Goal: Book appointment/travel/reservation

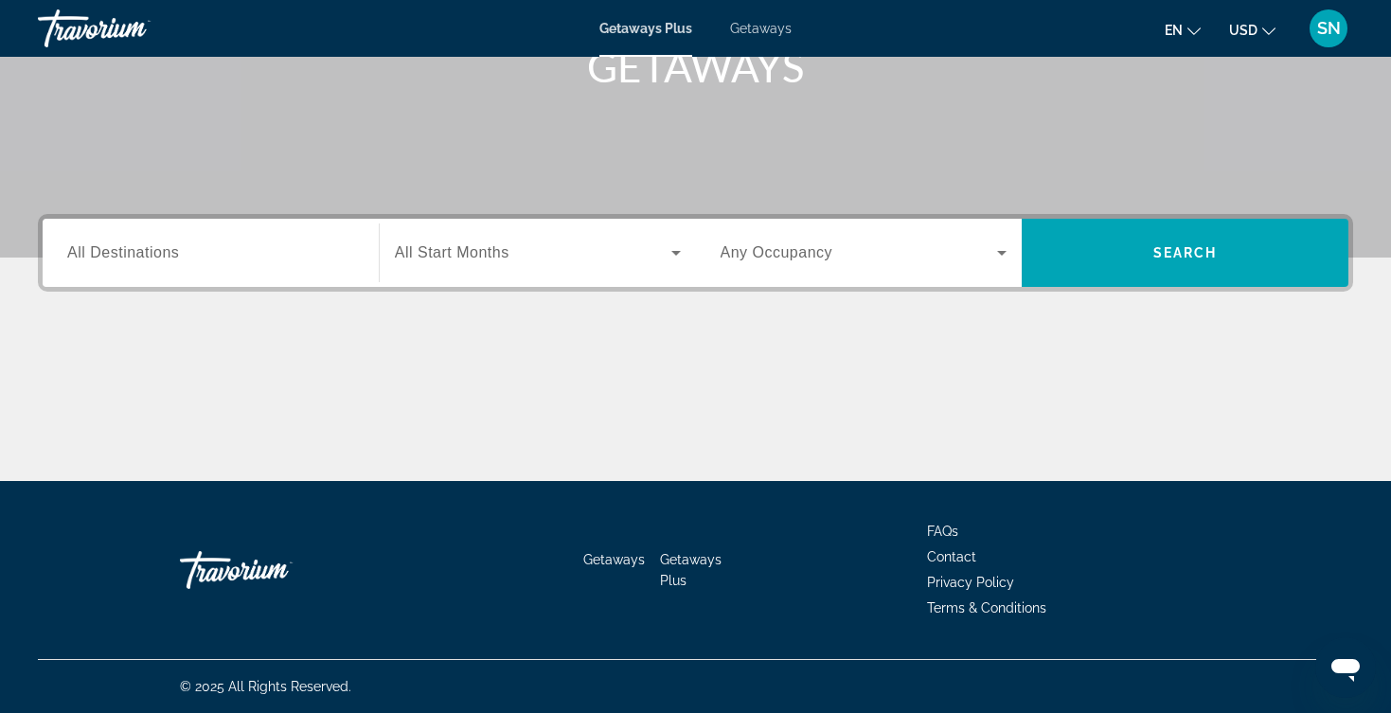
scroll to position [311, 0]
click at [184, 268] on div "Search widget" at bounding box center [210, 253] width 287 height 54
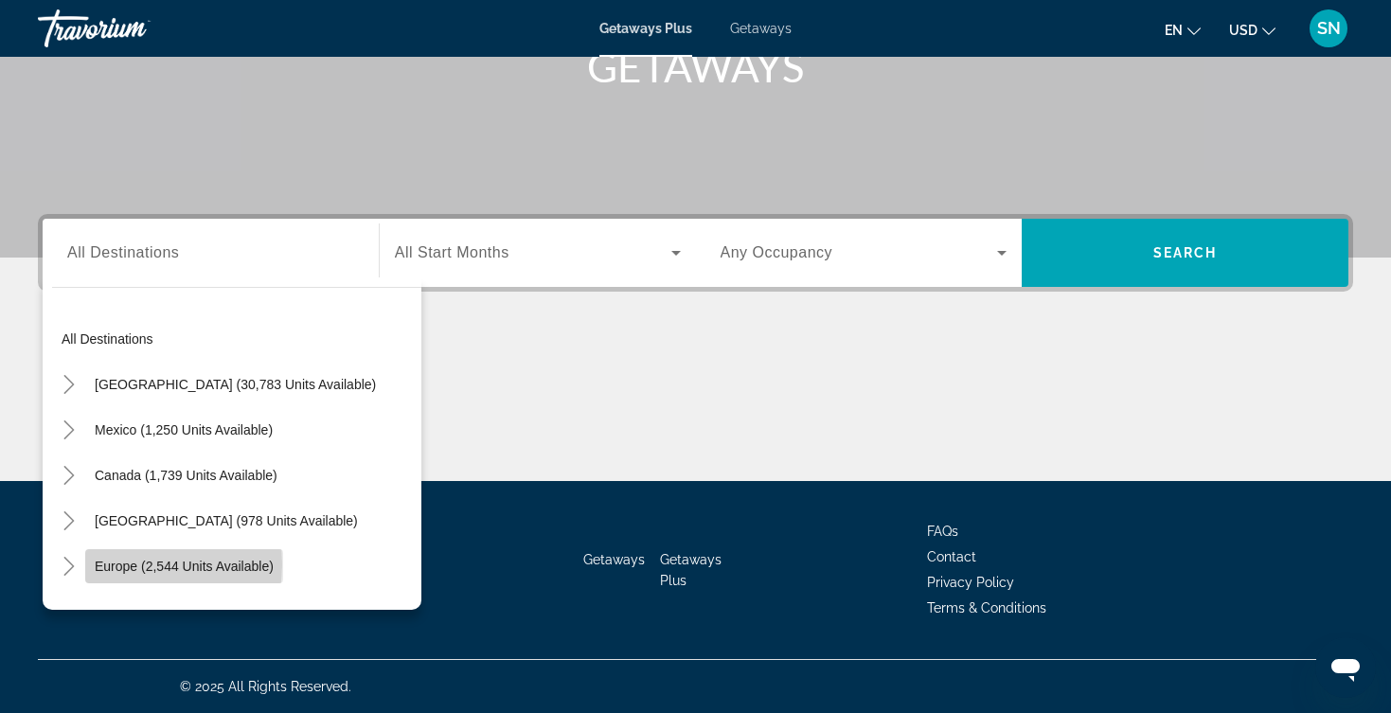
click at [117, 564] on span "Europe (2,544 units available)" at bounding box center [184, 566] width 179 height 15
type input "**********"
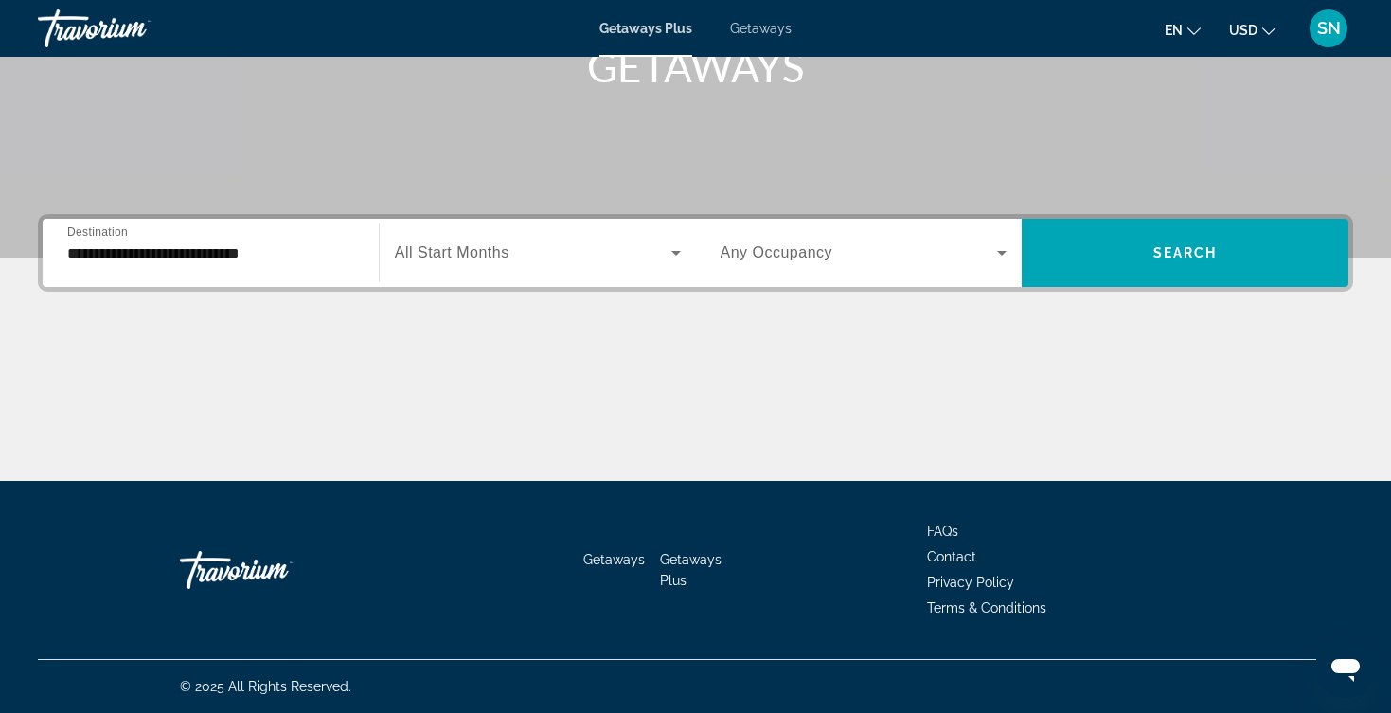
click at [508, 264] on div "Search widget" at bounding box center [538, 252] width 286 height 53
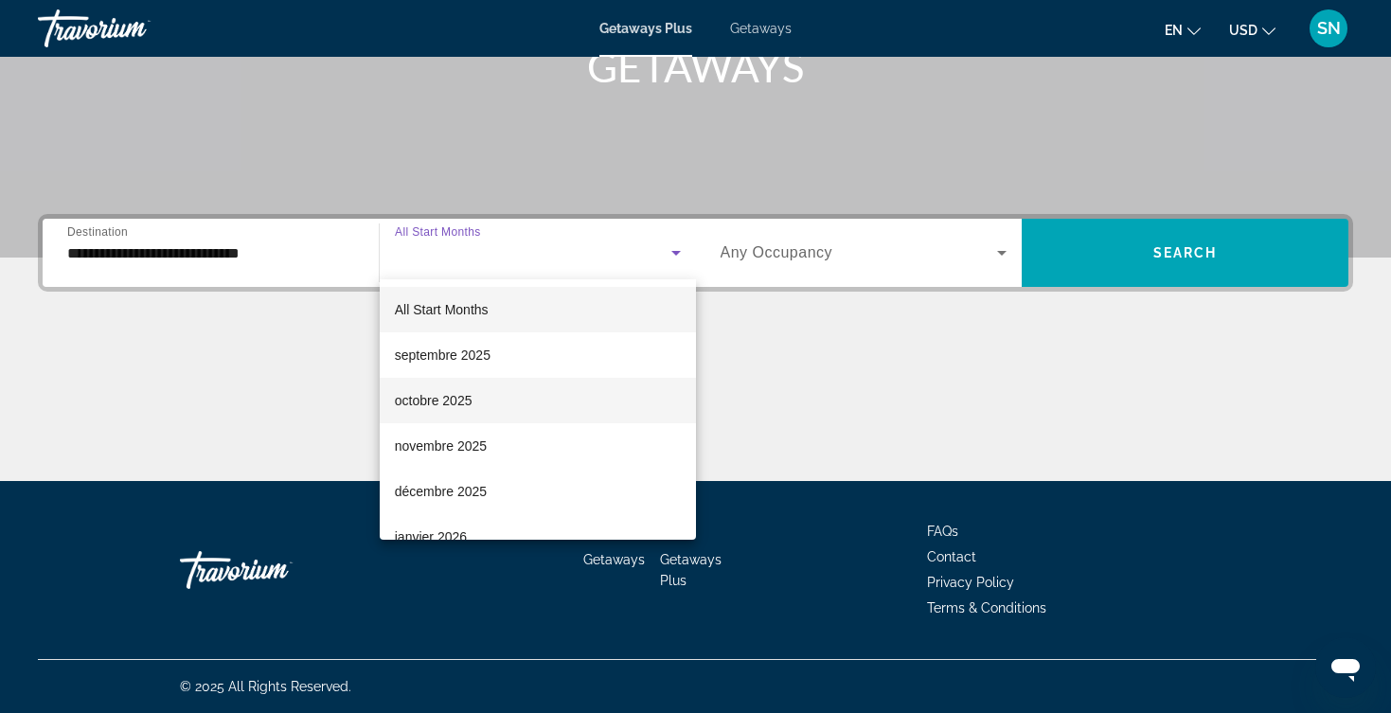
click at [473, 404] on mat-option "octobre 2025" at bounding box center [538, 400] width 316 height 45
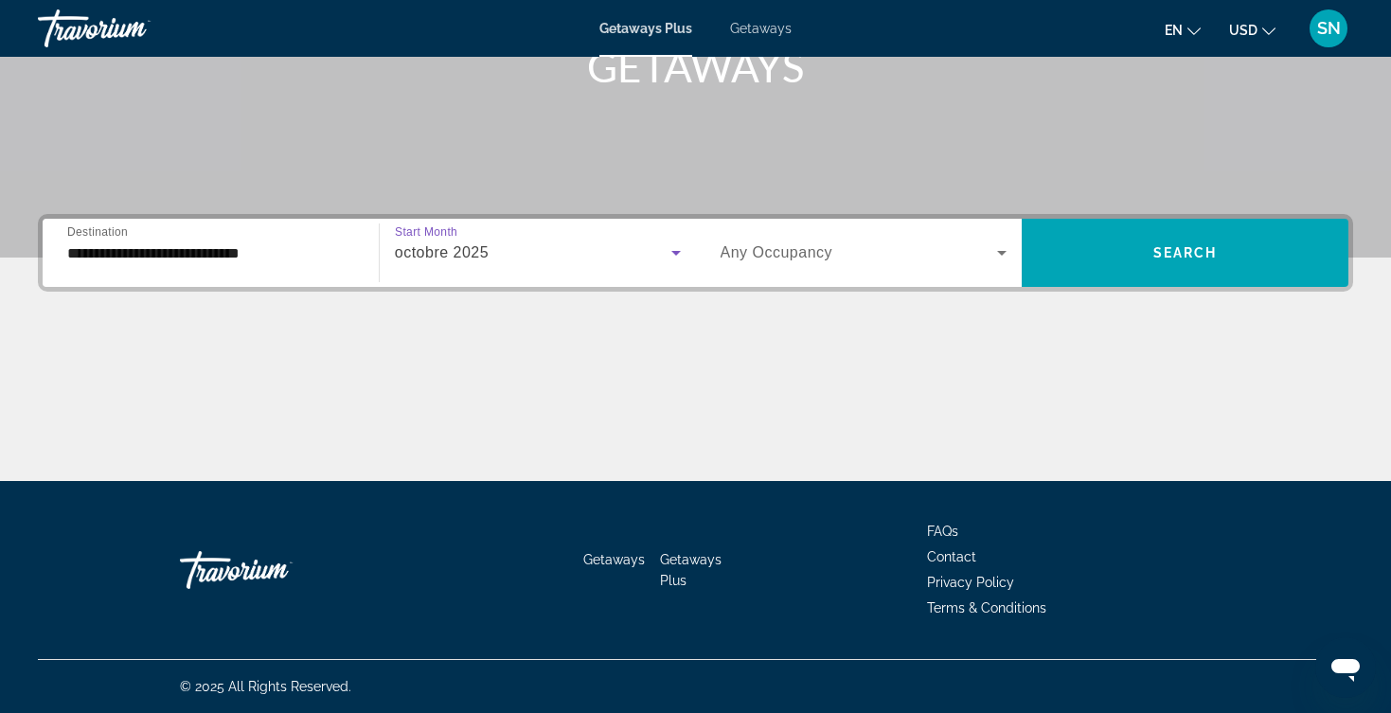
click at [778, 258] on span "Any Occupancy" at bounding box center [777, 252] width 113 height 16
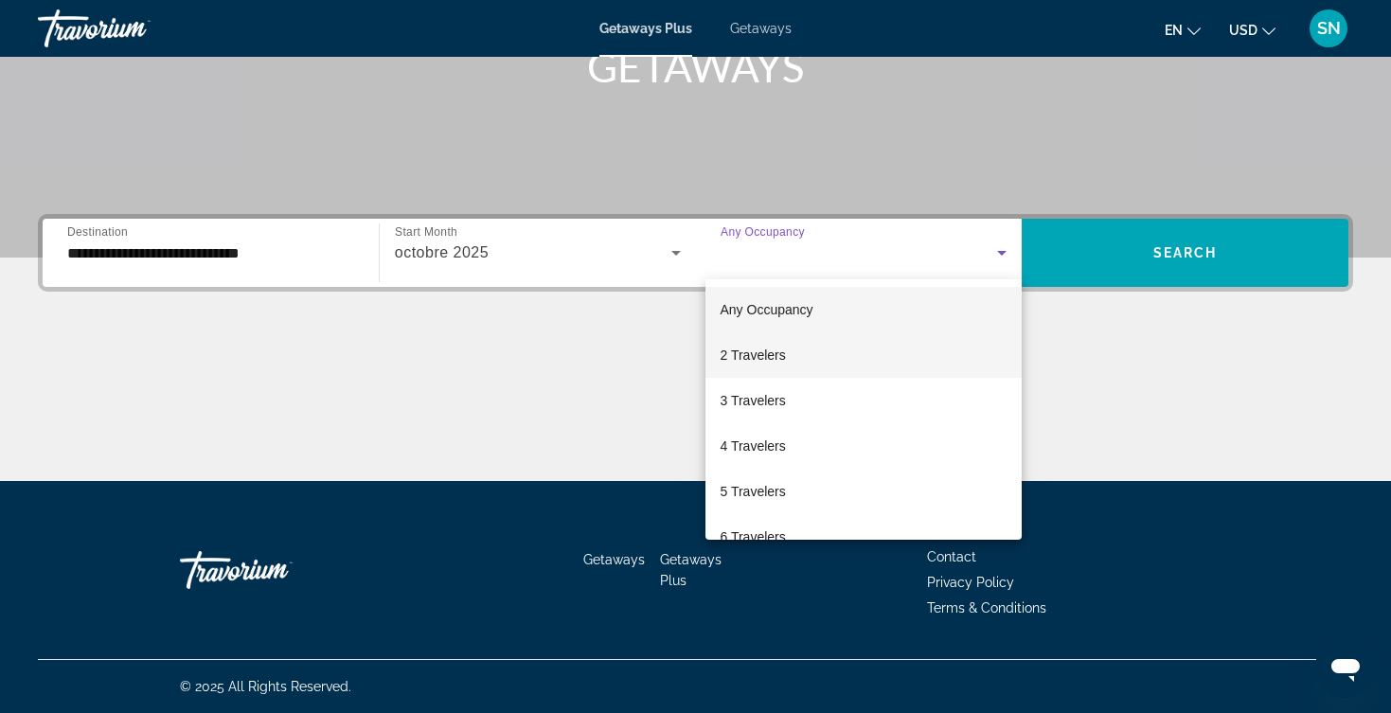
click at [747, 364] on span "2 Travelers" at bounding box center [753, 355] width 65 height 23
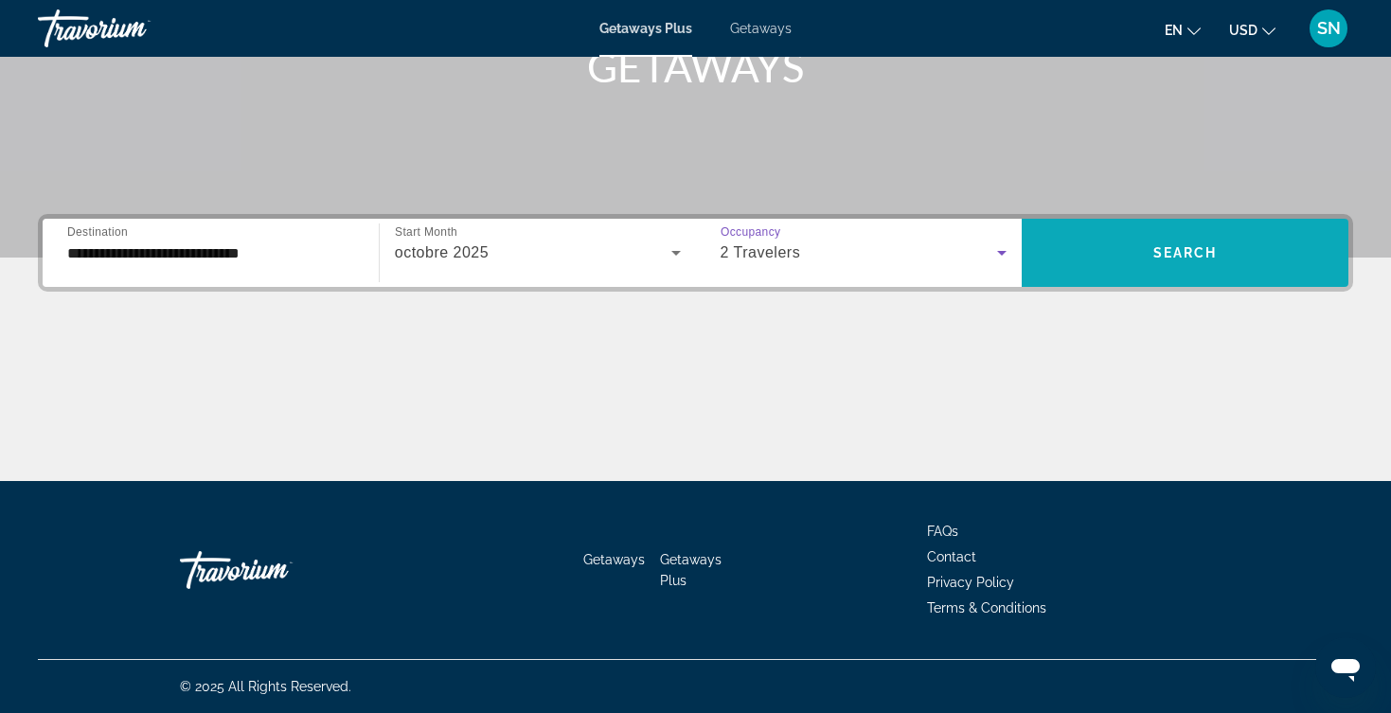
click at [1135, 252] on span "Search widget" at bounding box center [1185, 252] width 327 height 45
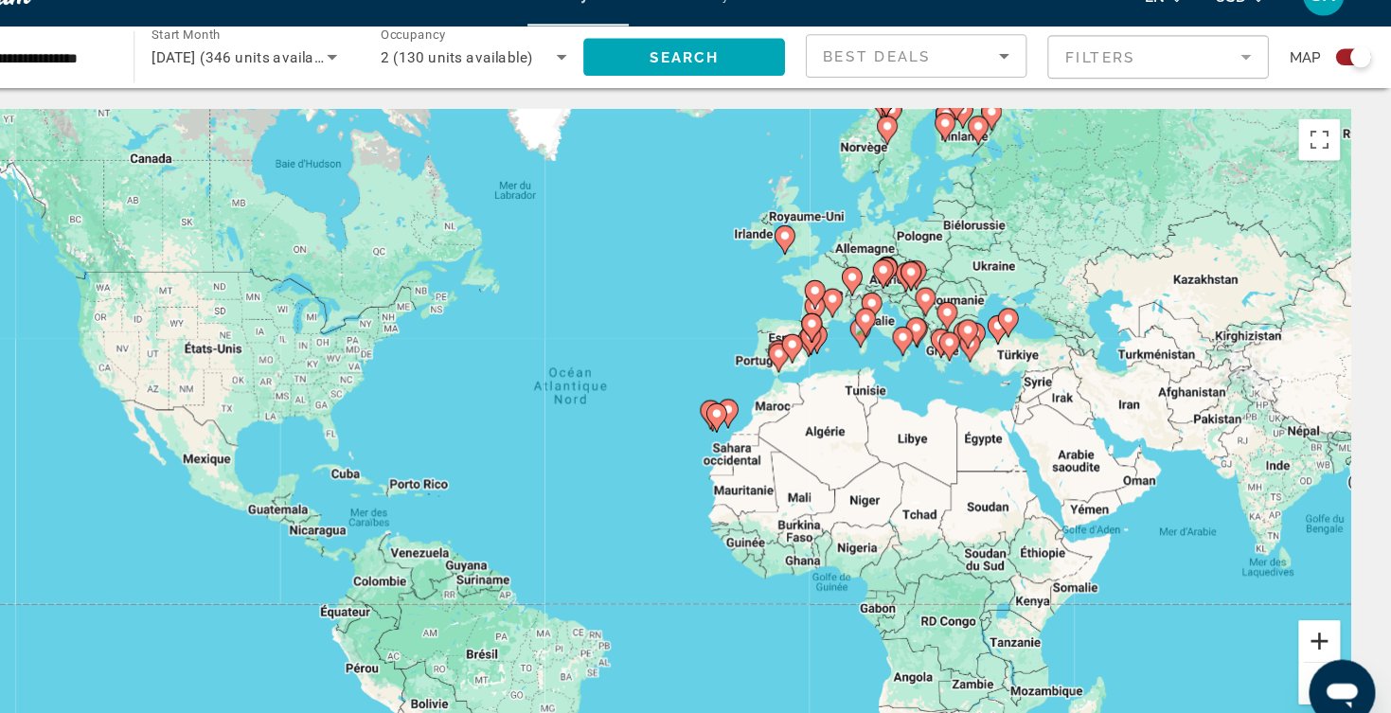
click at [1306, 601] on button "Zoom avant" at bounding box center [1325, 620] width 38 height 38
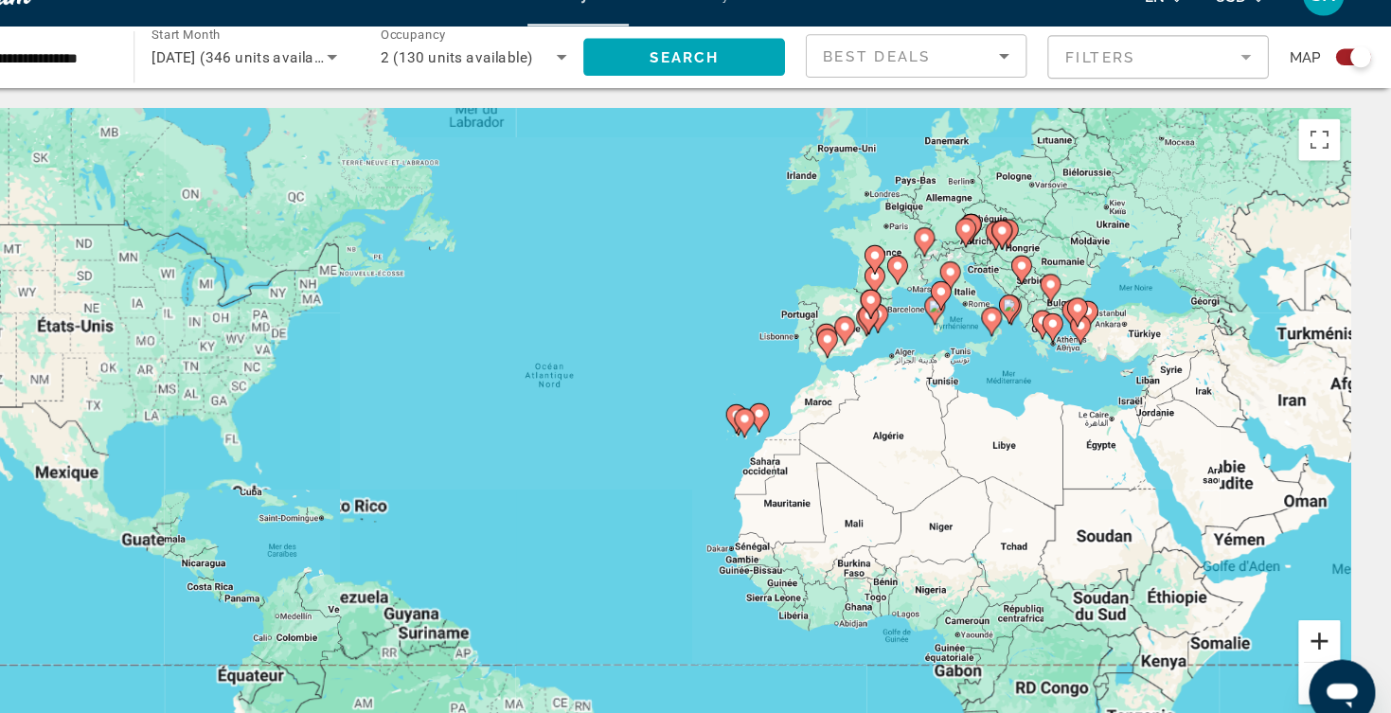
click at [1306, 601] on button "Zoom avant" at bounding box center [1325, 620] width 38 height 38
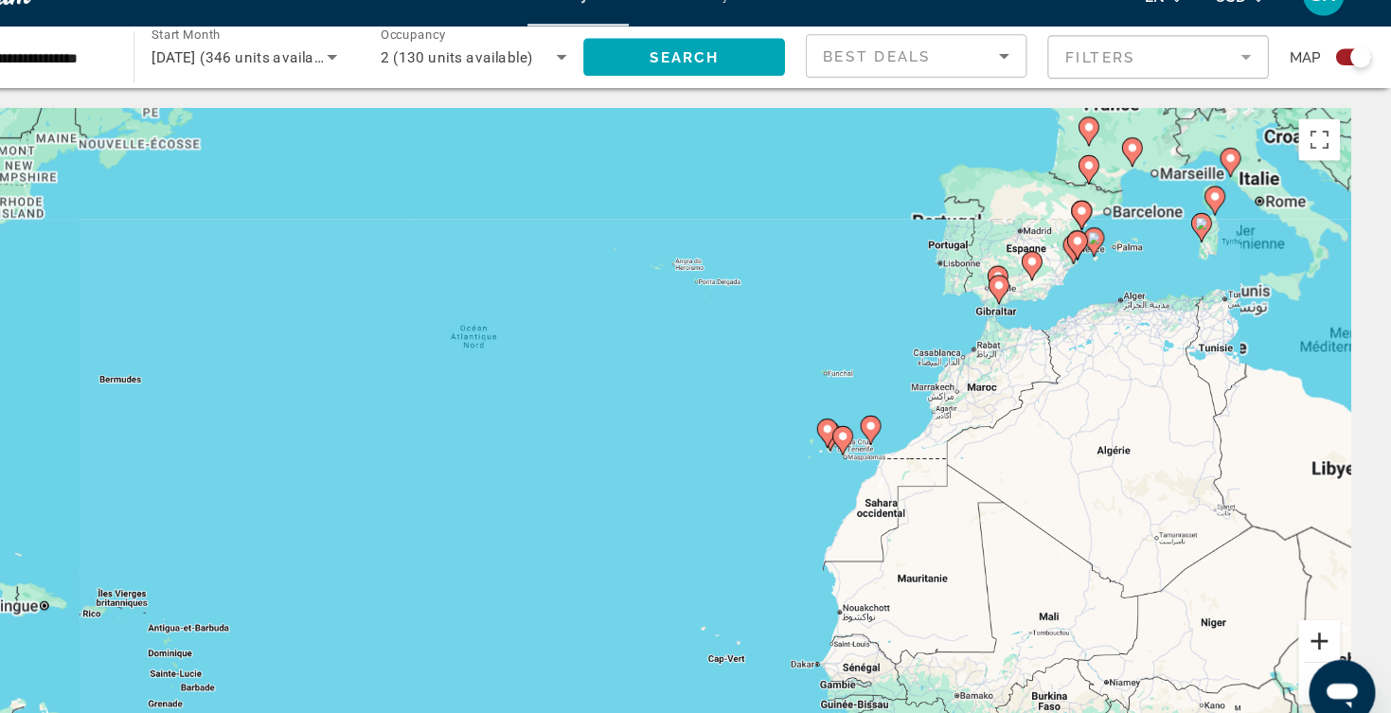
click at [1306, 601] on button "Zoom avant" at bounding box center [1325, 620] width 38 height 38
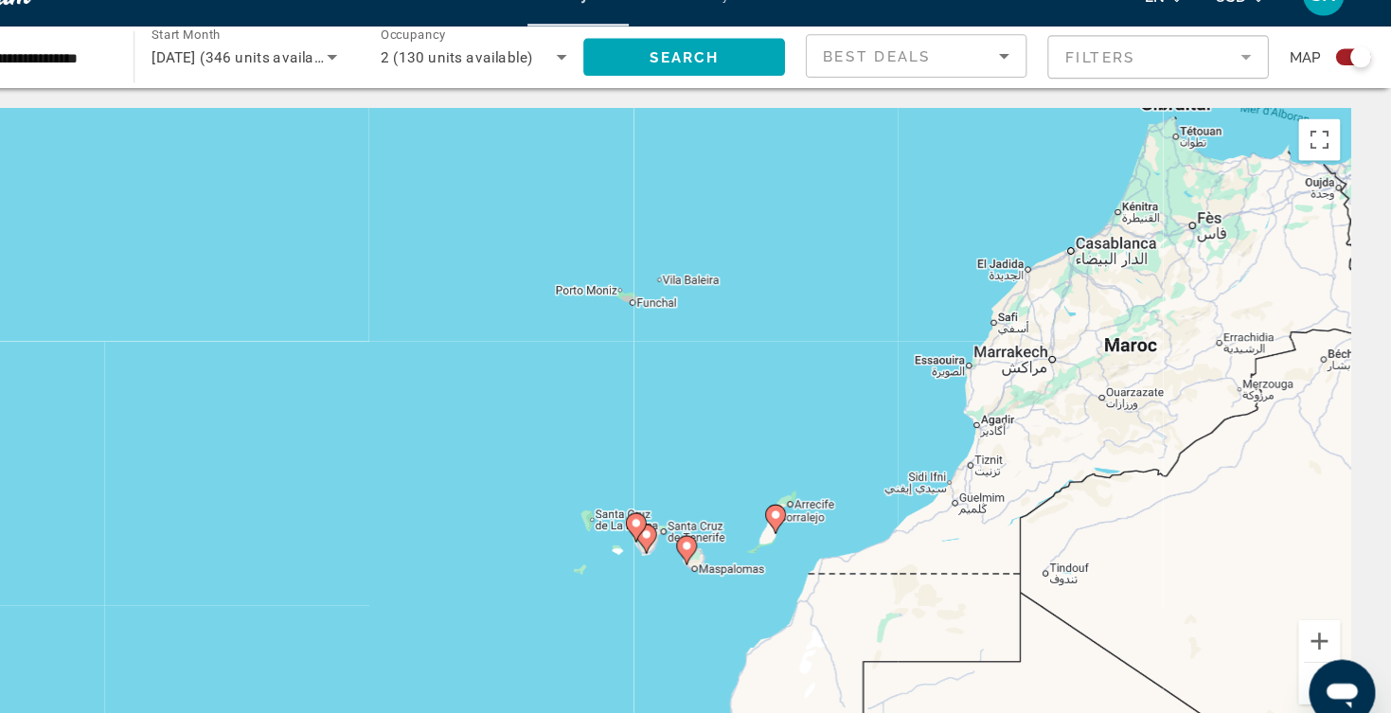
drag, startPoint x: 1177, startPoint y: 360, endPoint x: 610, endPoint y: 383, distance: 567.7
click at [610, 384] on div "Pour activer le glissement avec le clavier, appuyez sur Alt+Entrée. Une fois ce…" at bounding box center [695, 417] width 1315 height 568
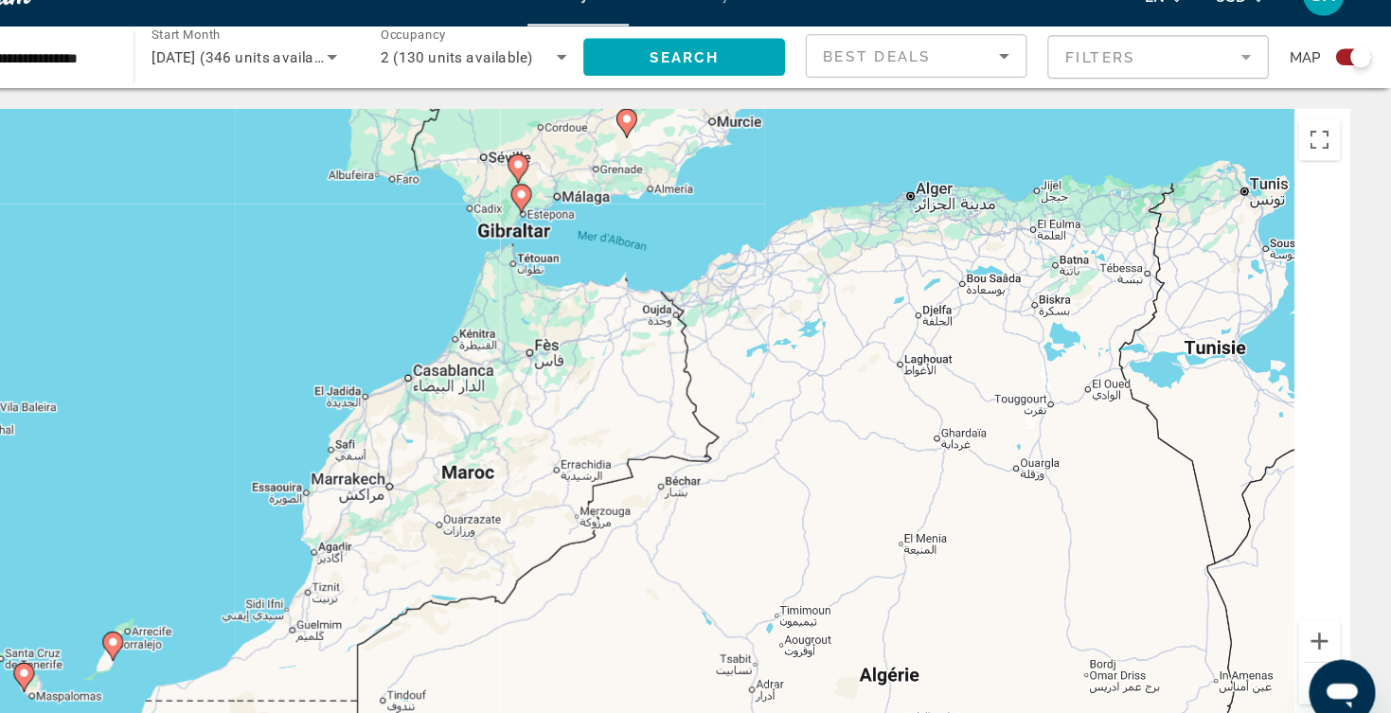
drag, startPoint x: 1039, startPoint y: 358, endPoint x: 384, endPoint y: 501, distance: 670.8
click at [384, 501] on div "Pour activer le glissement avec le clavier, appuyez sur Alt+Entrée. Une fois ce…" at bounding box center [695, 417] width 1315 height 568
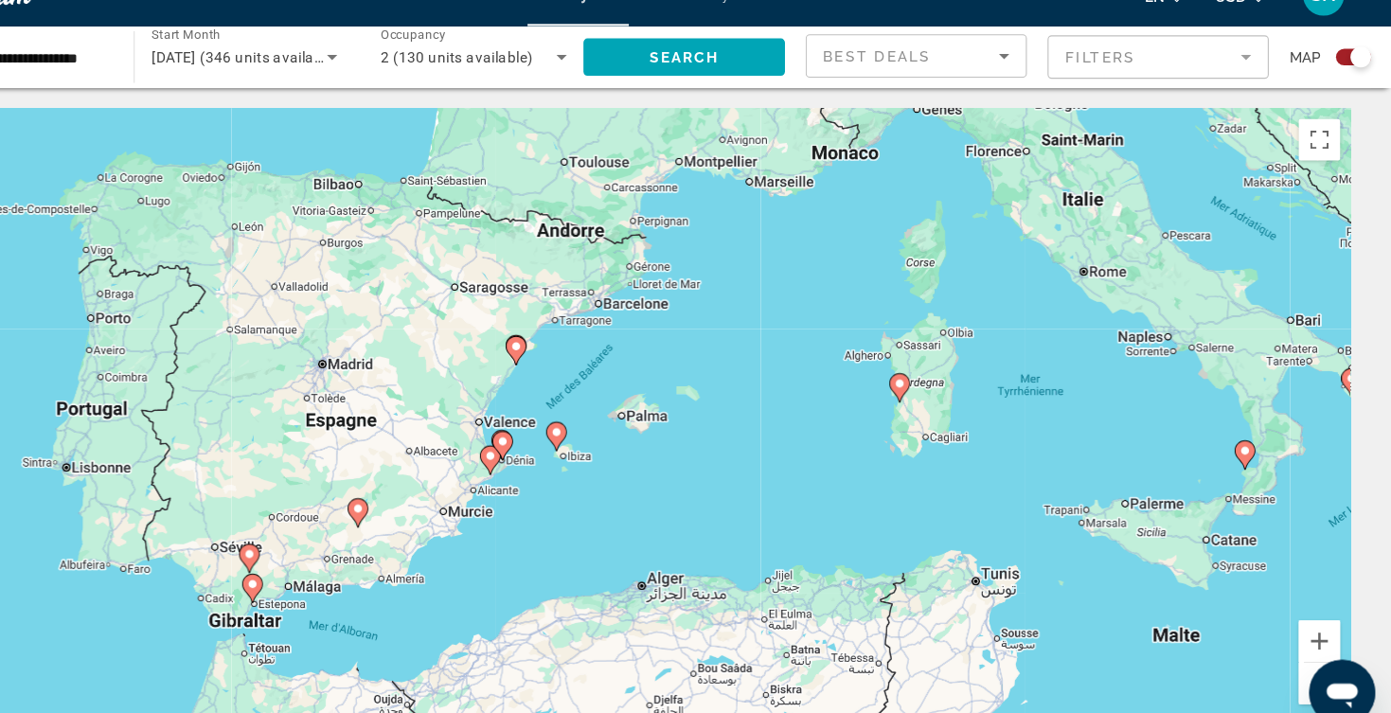
drag, startPoint x: 439, startPoint y: 313, endPoint x: 258, endPoint y: 635, distance: 370.6
click at [258, 635] on div "Pour activer le glissement avec le clavier, appuyez sur Alt+Entrée. Une fois ce…" at bounding box center [695, 417] width 1315 height 568
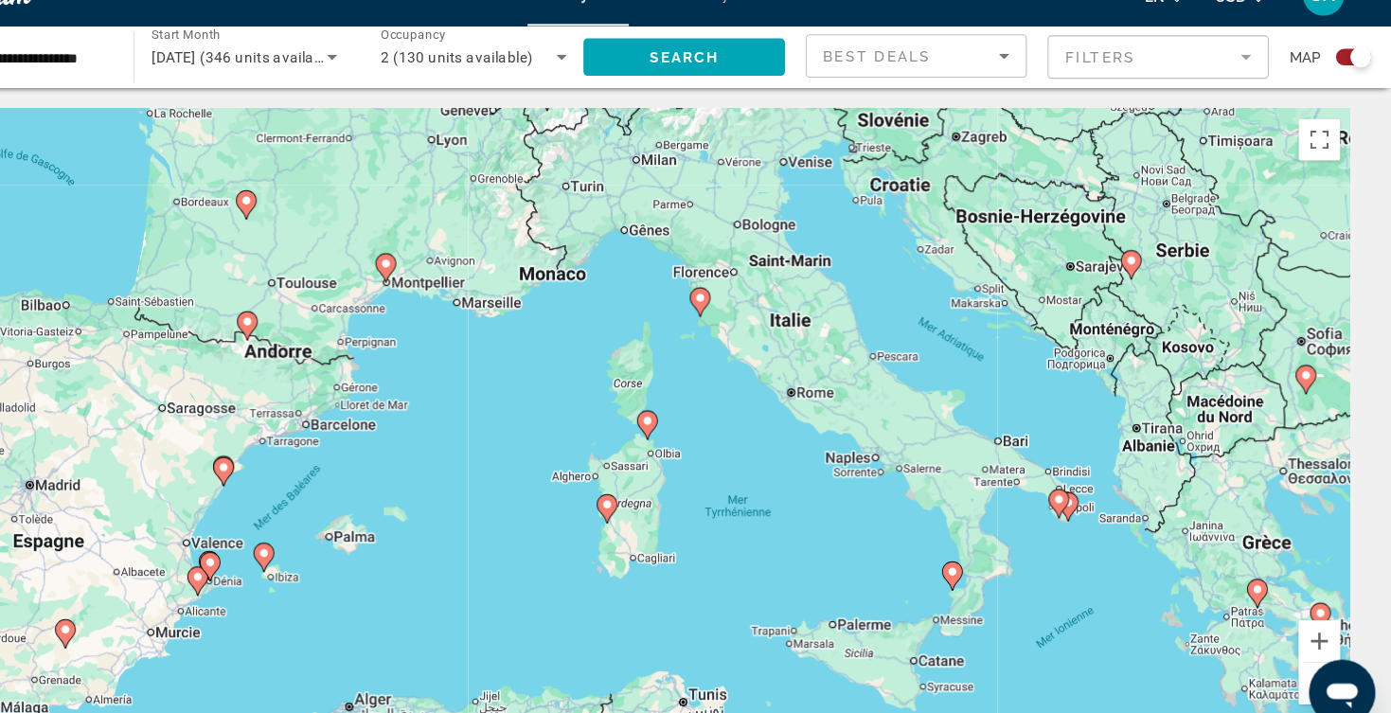
drag, startPoint x: 924, startPoint y: 305, endPoint x: 660, endPoint y: 419, distance: 287.6
click at [660, 419] on div "Pour activer le glissement avec le clavier, appuyez sur Alt+Entrée. Une fois ce…" at bounding box center [695, 417] width 1315 height 568
click at [663, 485] on gmp-advanced-marker "Main content" at bounding box center [672, 499] width 19 height 28
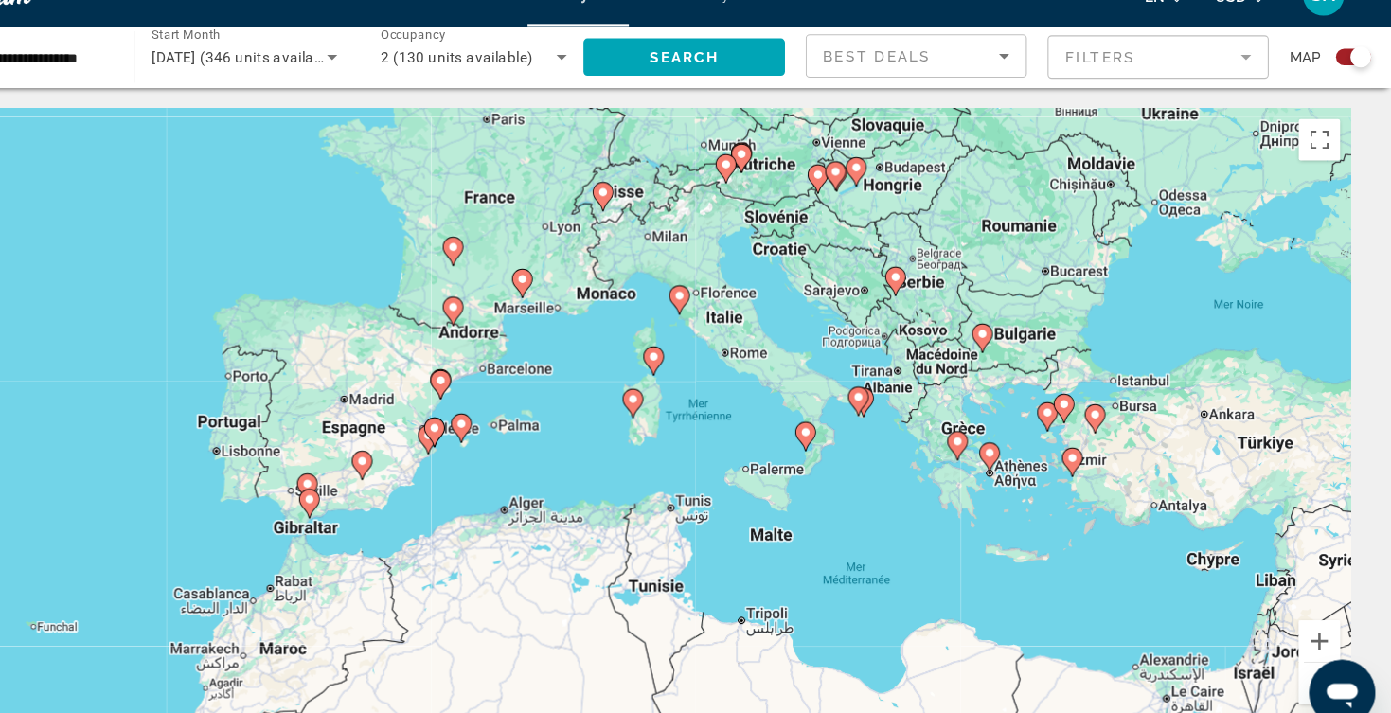
click at [690, 393] on image "Main content" at bounding box center [695, 398] width 11 height 11
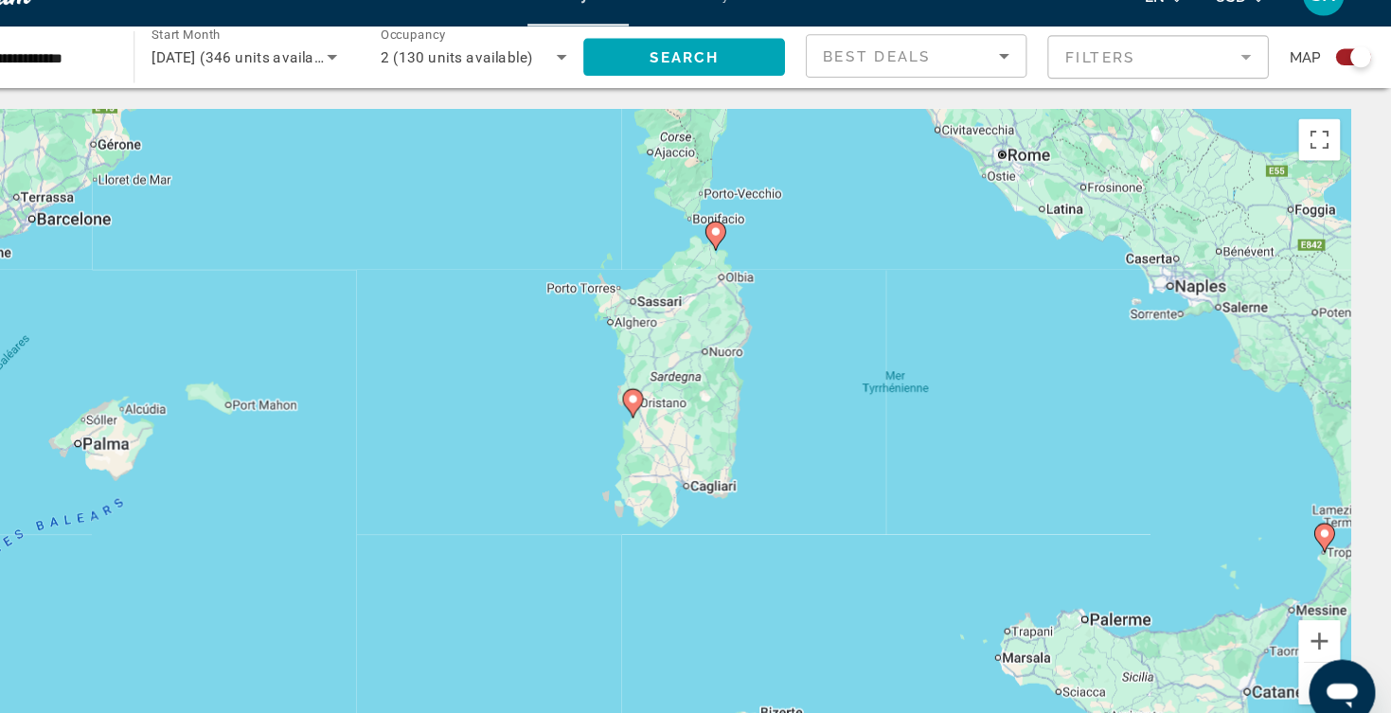
click at [690, 393] on image "Main content" at bounding box center [695, 398] width 11 height 11
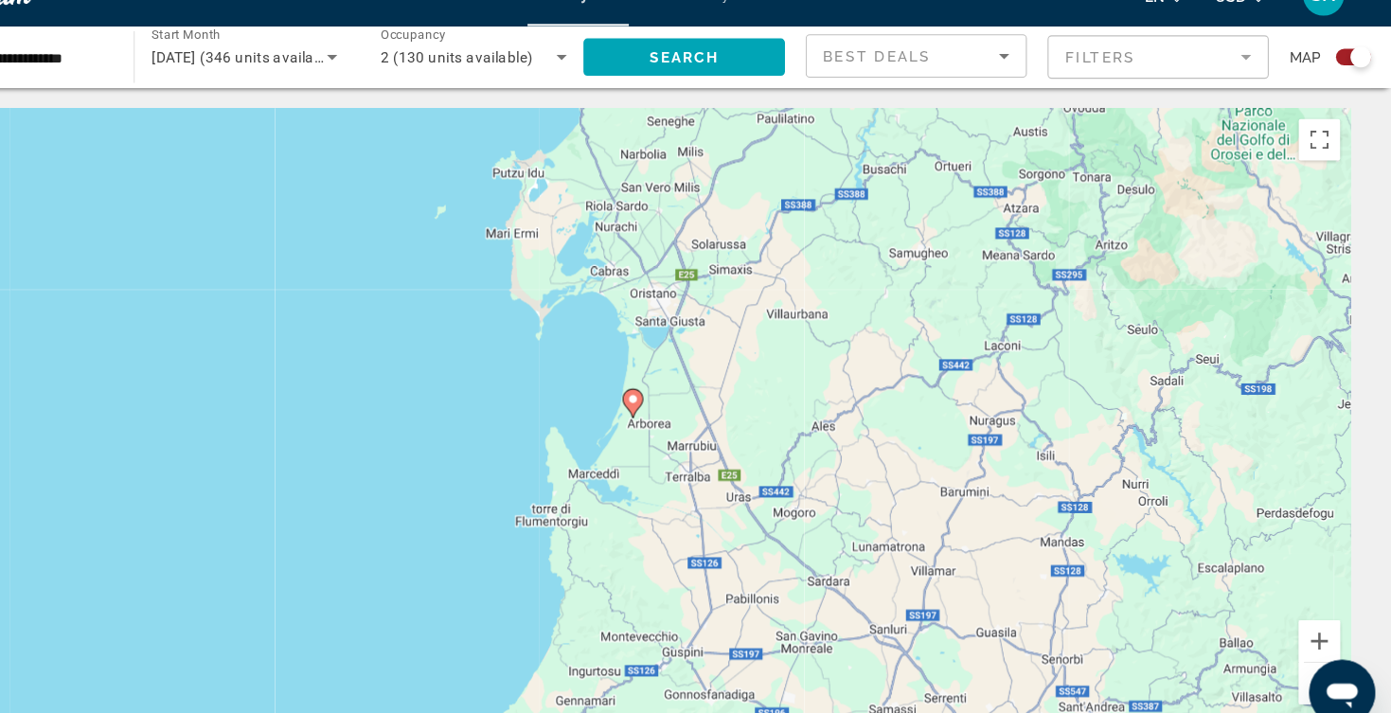
click at [690, 393] on image "Main content" at bounding box center [695, 398] width 11 height 11
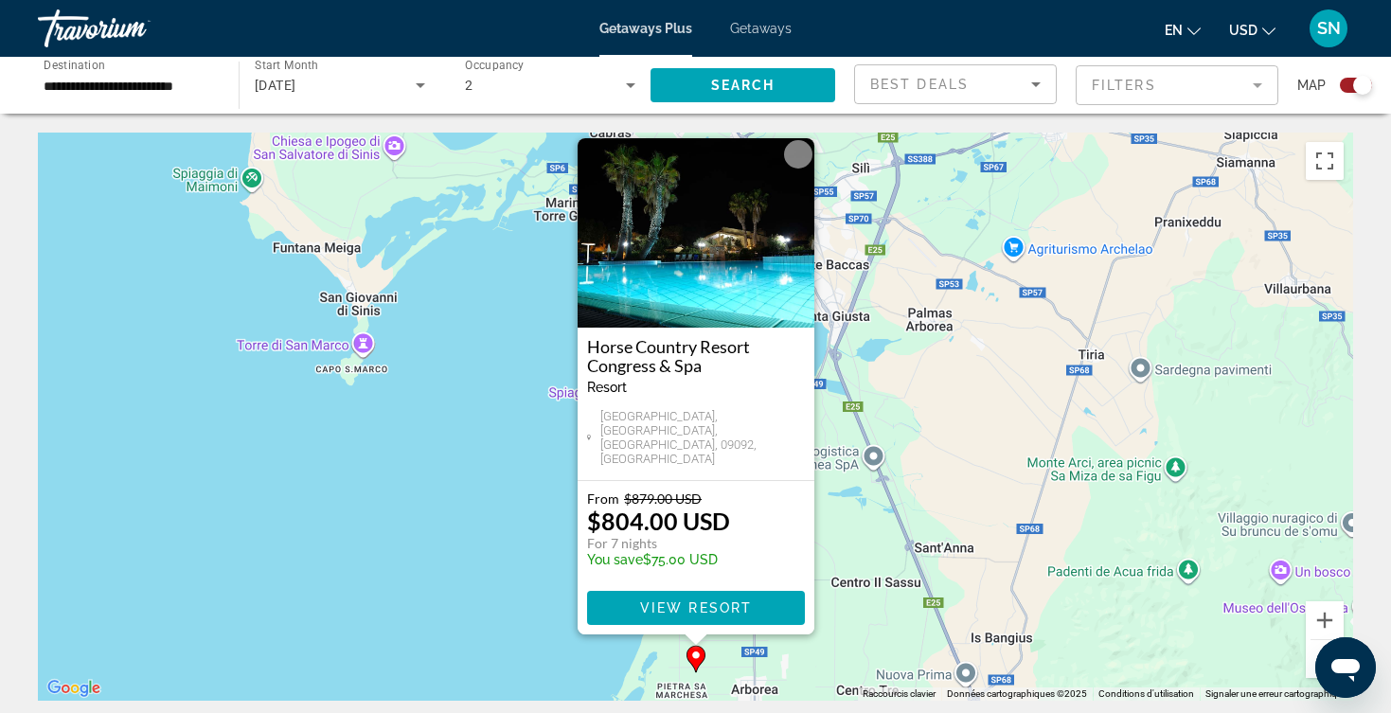
click at [1312, 653] on button "Zoom arrière" at bounding box center [1325, 659] width 38 height 38
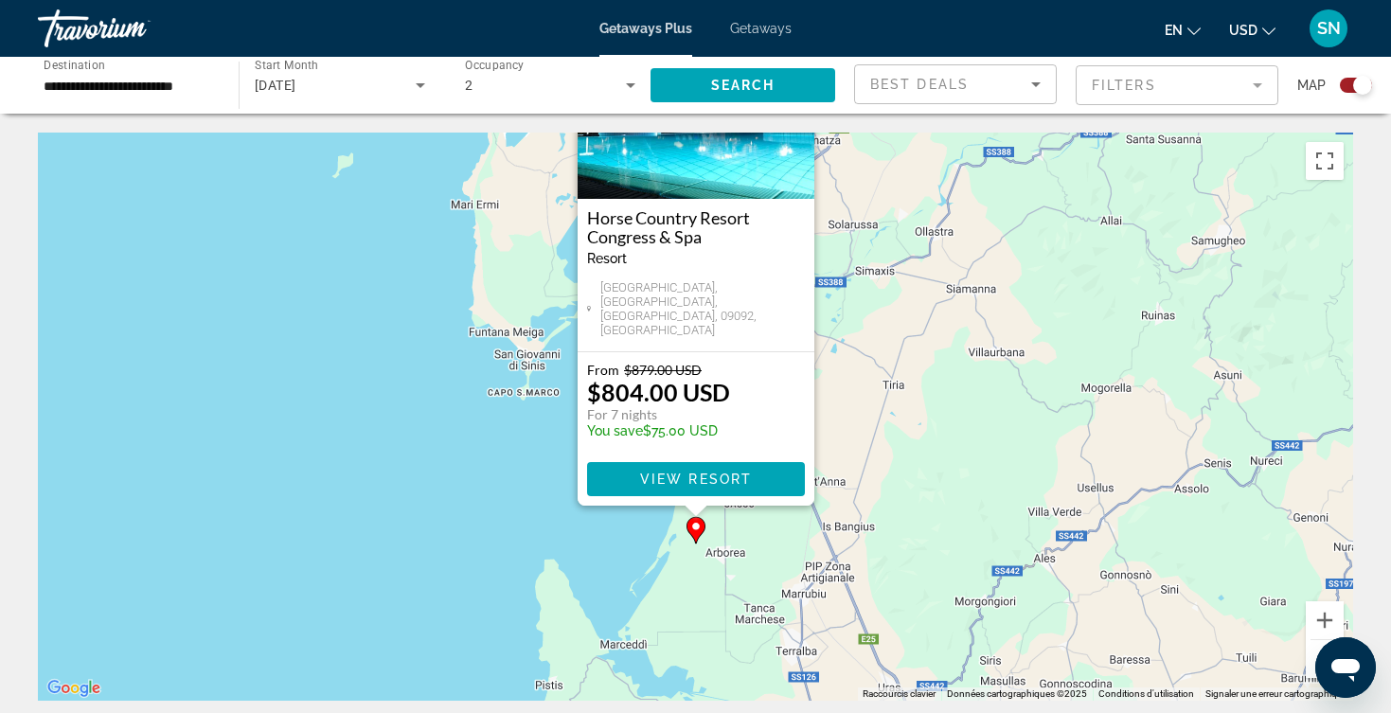
click at [1312, 653] on button "Zoom arrière" at bounding box center [1325, 659] width 38 height 38
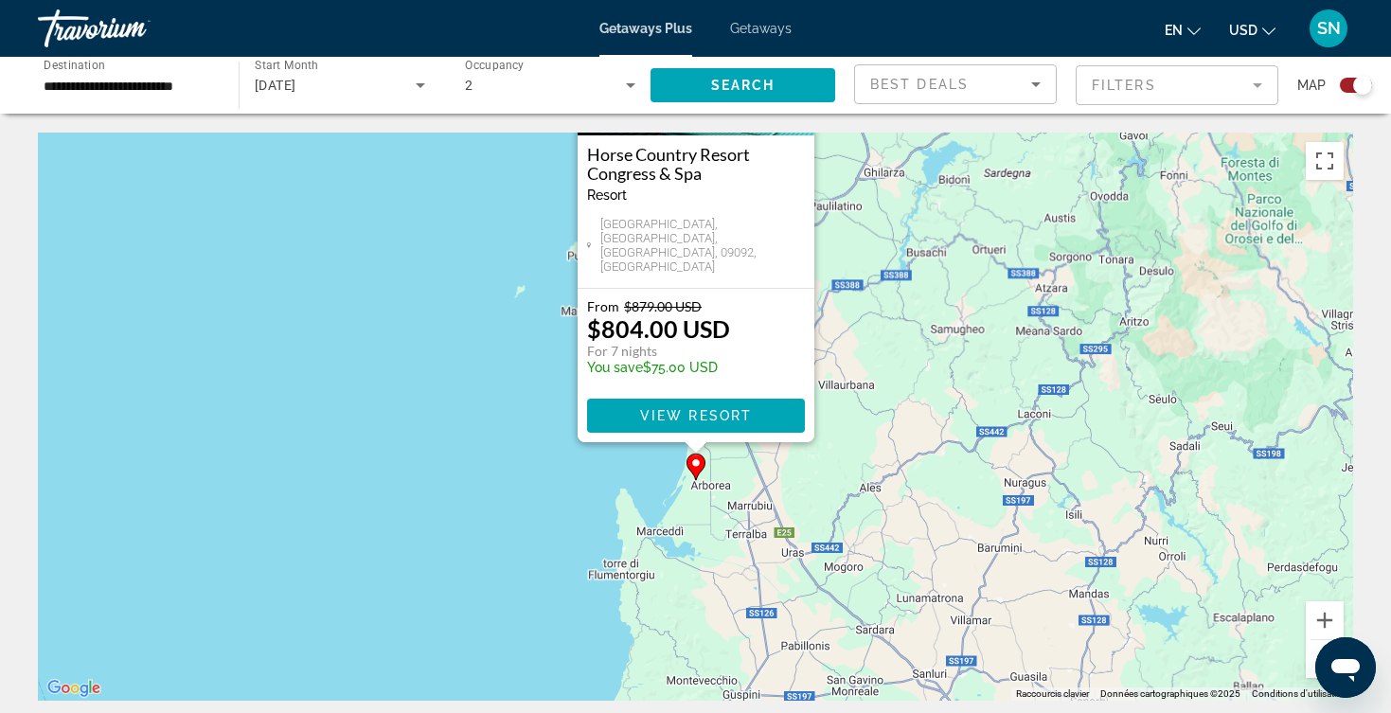
click at [1312, 653] on button "Zoom arrière" at bounding box center [1325, 659] width 38 height 38
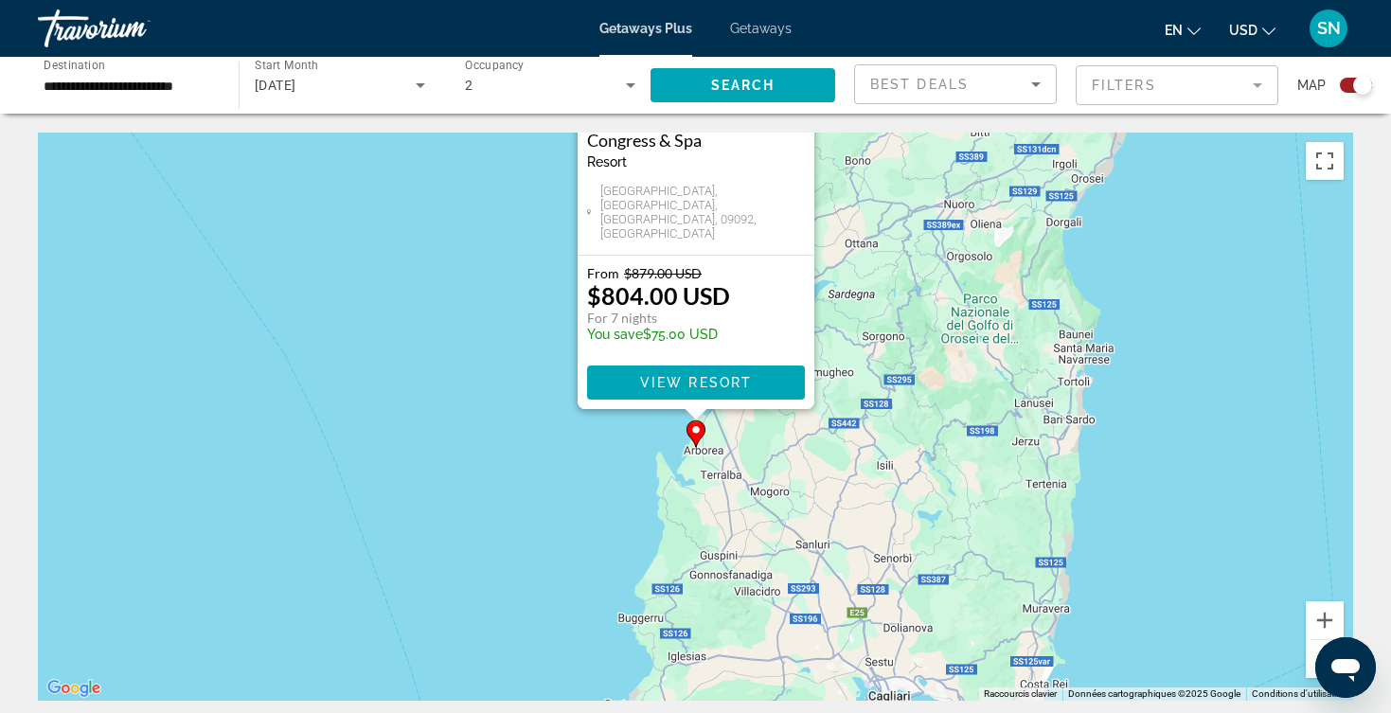
click at [1312, 653] on button "Zoom arrière" at bounding box center [1325, 659] width 38 height 38
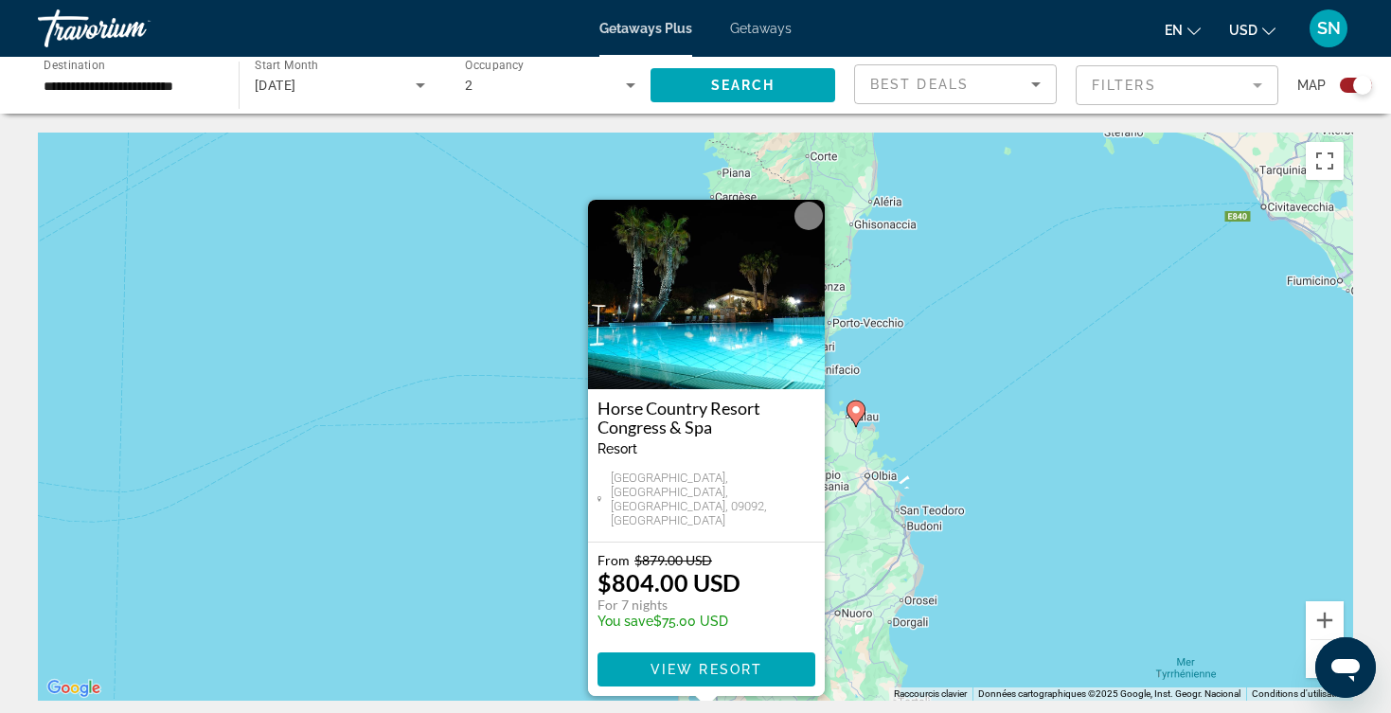
drag, startPoint x: 1048, startPoint y: 310, endPoint x: 1050, endPoint y: 609, distance: 299.3
click at [1055, 614] on div "Pour activer le glissement avec le clavier, appuyez sur Alt+Entrée. Une fois ce…" at bounding box center [695, 417] width 1315 height 568
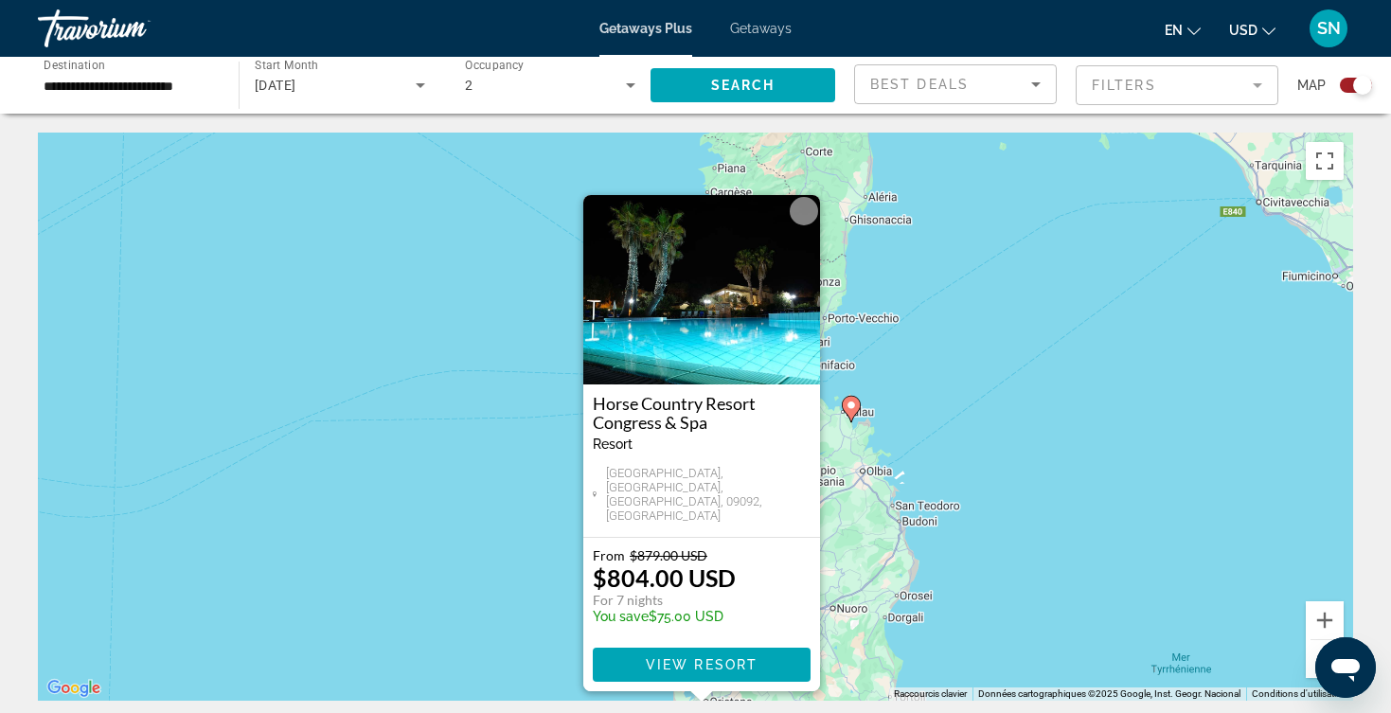
click at [852, 411] on icon "Main content" at bounding box center [850, 409] width 17 height 25
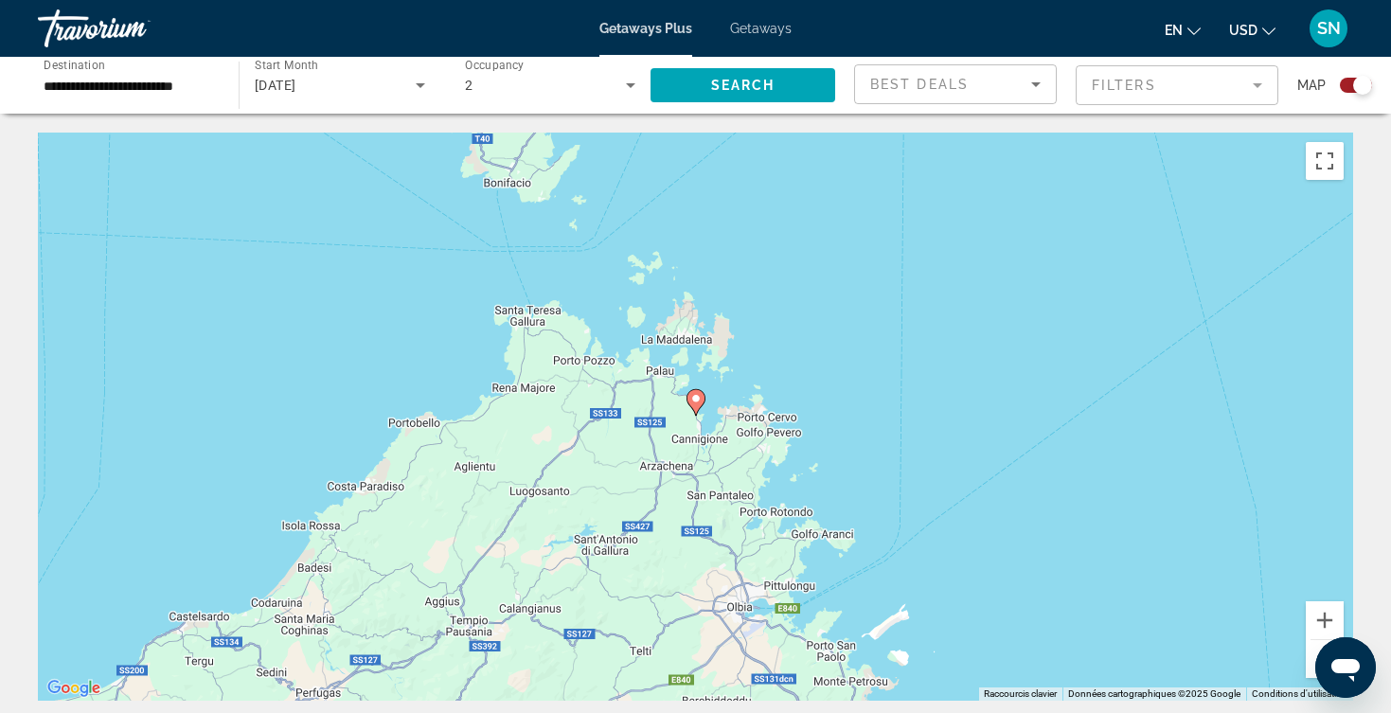
click at [693, 402] on image "Main content" at bounding box center [695, 398] width 11 height 11
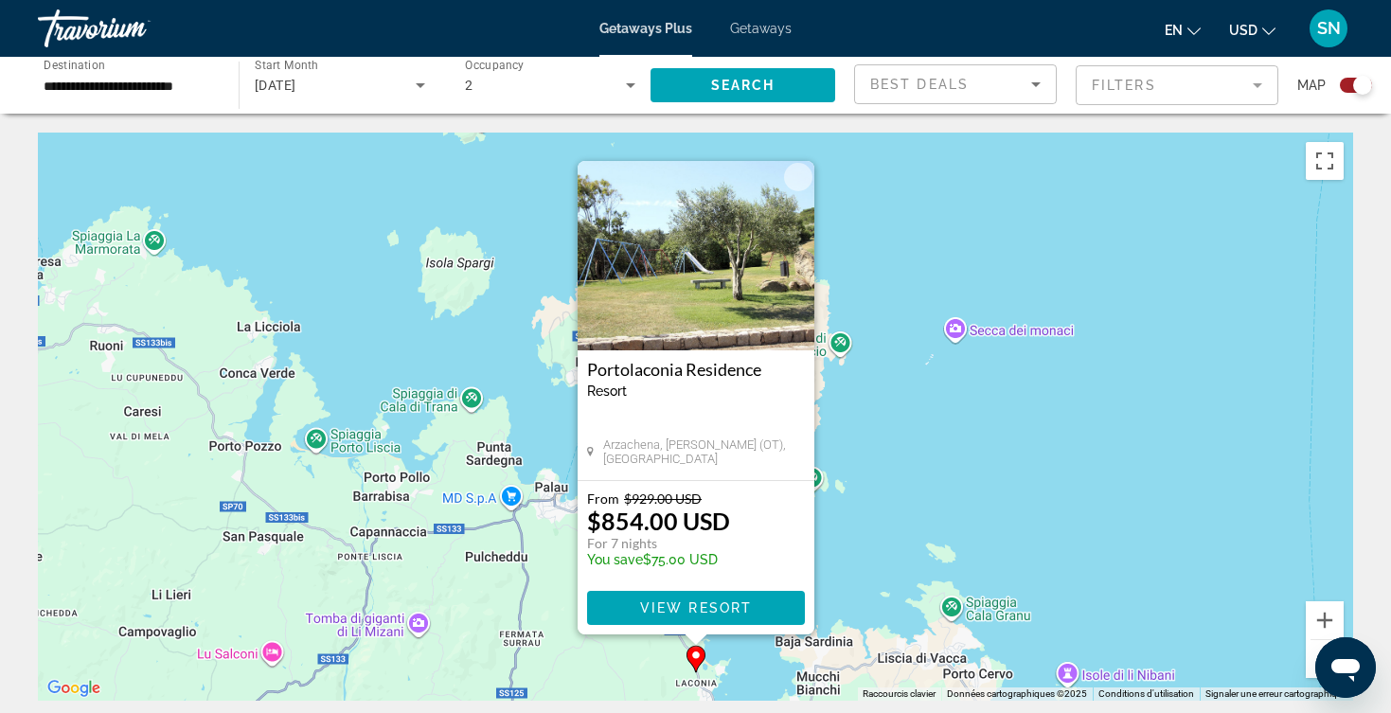
click at [1314, 657] on button "Zoom arrière" at bounding box center [1325, 659] width 38 height 38
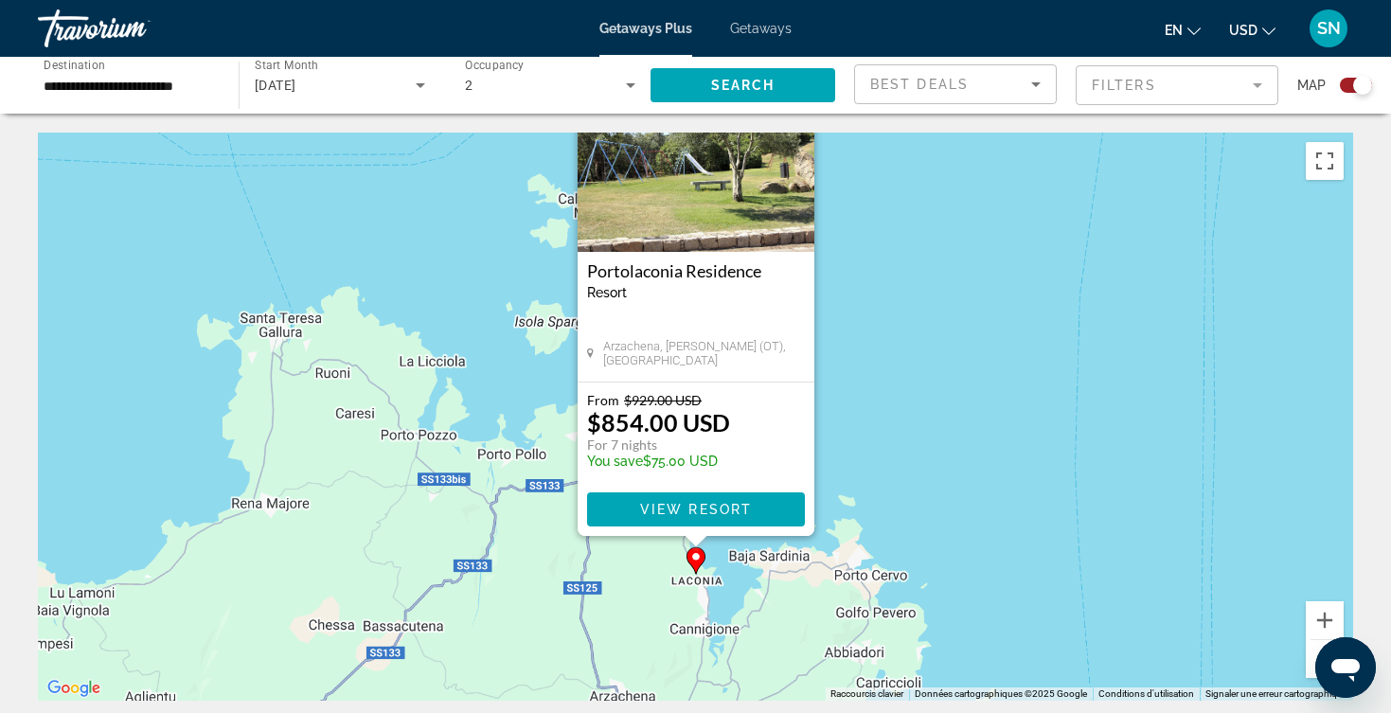
click at [1314, 657] on button "Zoom arrière" at bounding box center [1325, 659] width 38 height 38
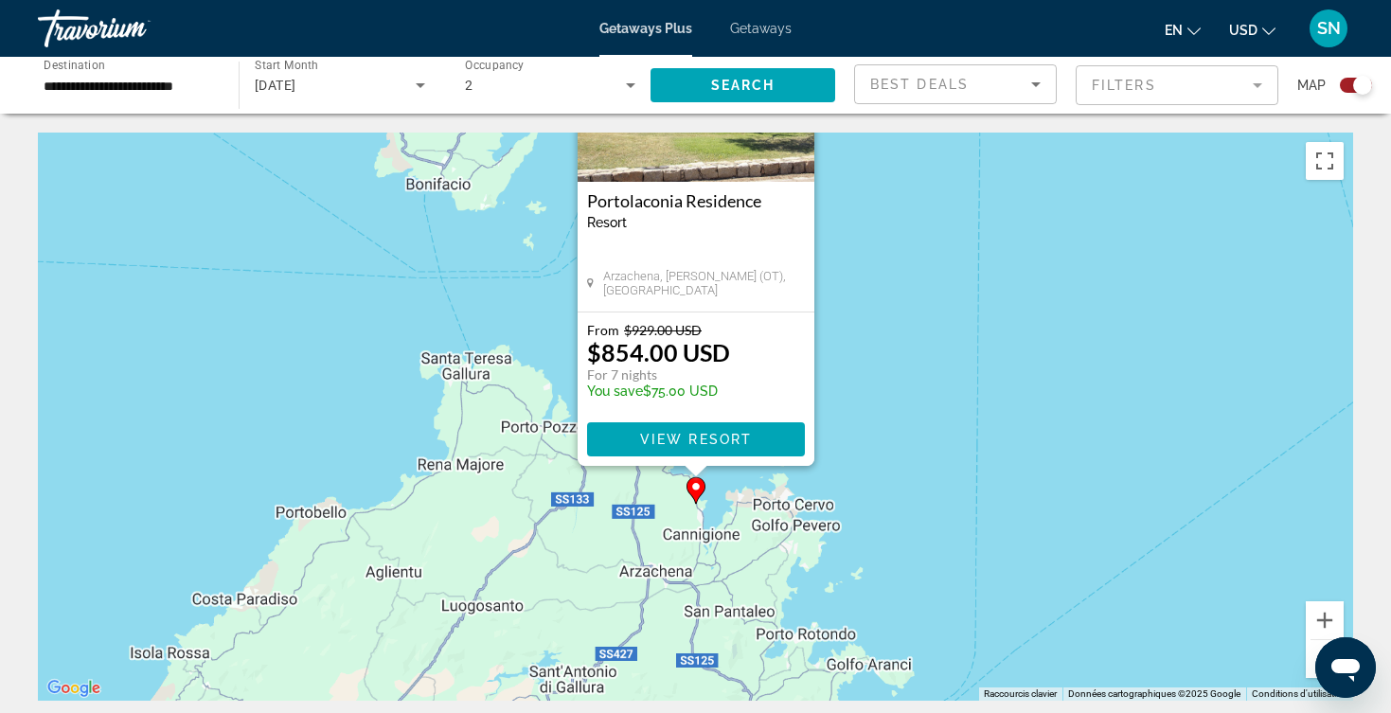
click at [1314, 657] on button "Zoom arrière" at bounding box center [1325, 659] width 38 height 38
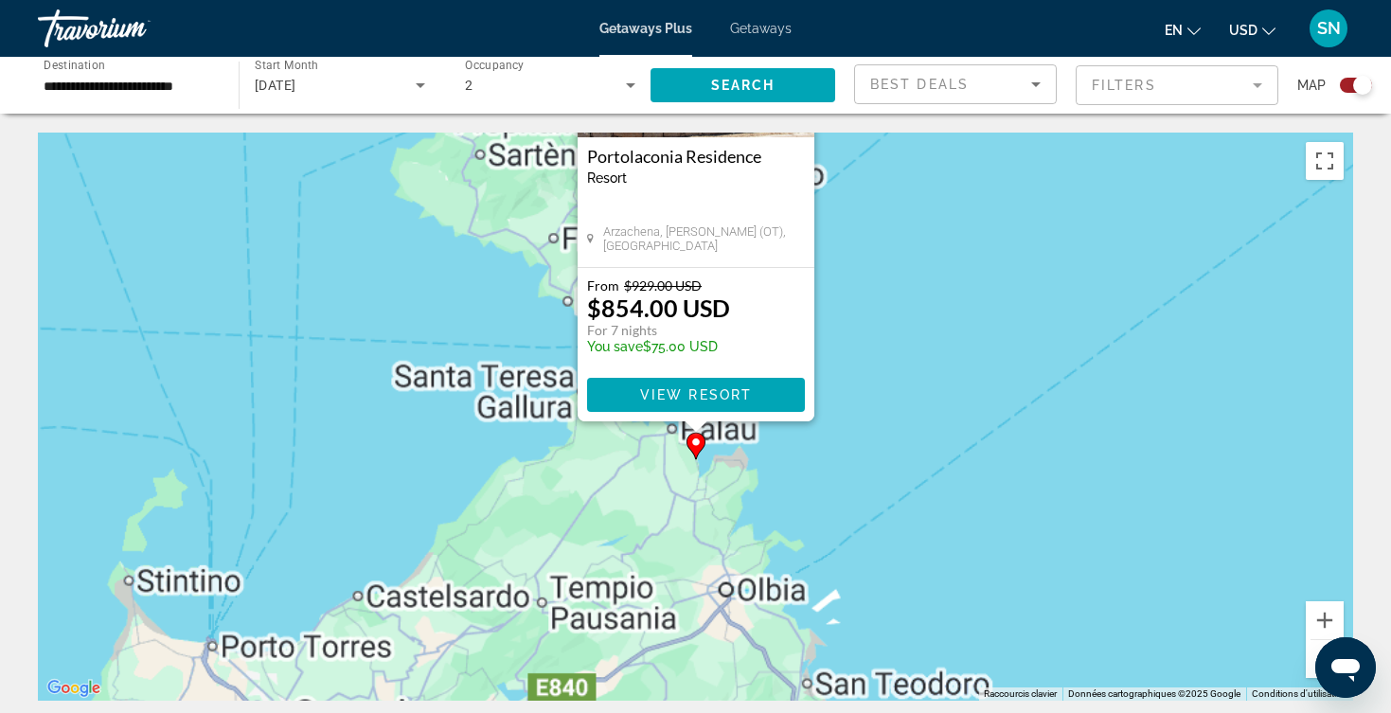
click at [1314, 657] on button "Zoom arrière" at bounding box center [1325, 659] width 38 height 38
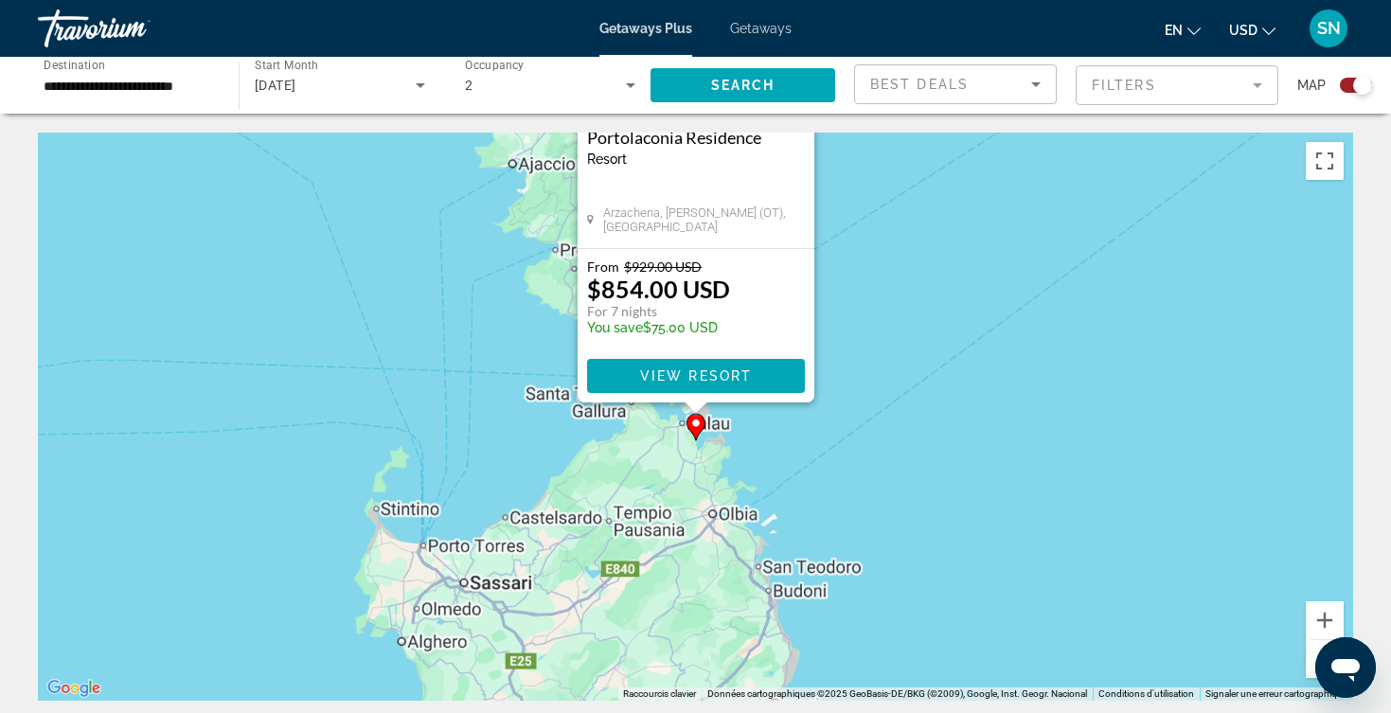
click at [1314, 657] on button "Zoom arrière" at bounding box center [1325, 659] width 38 height 38
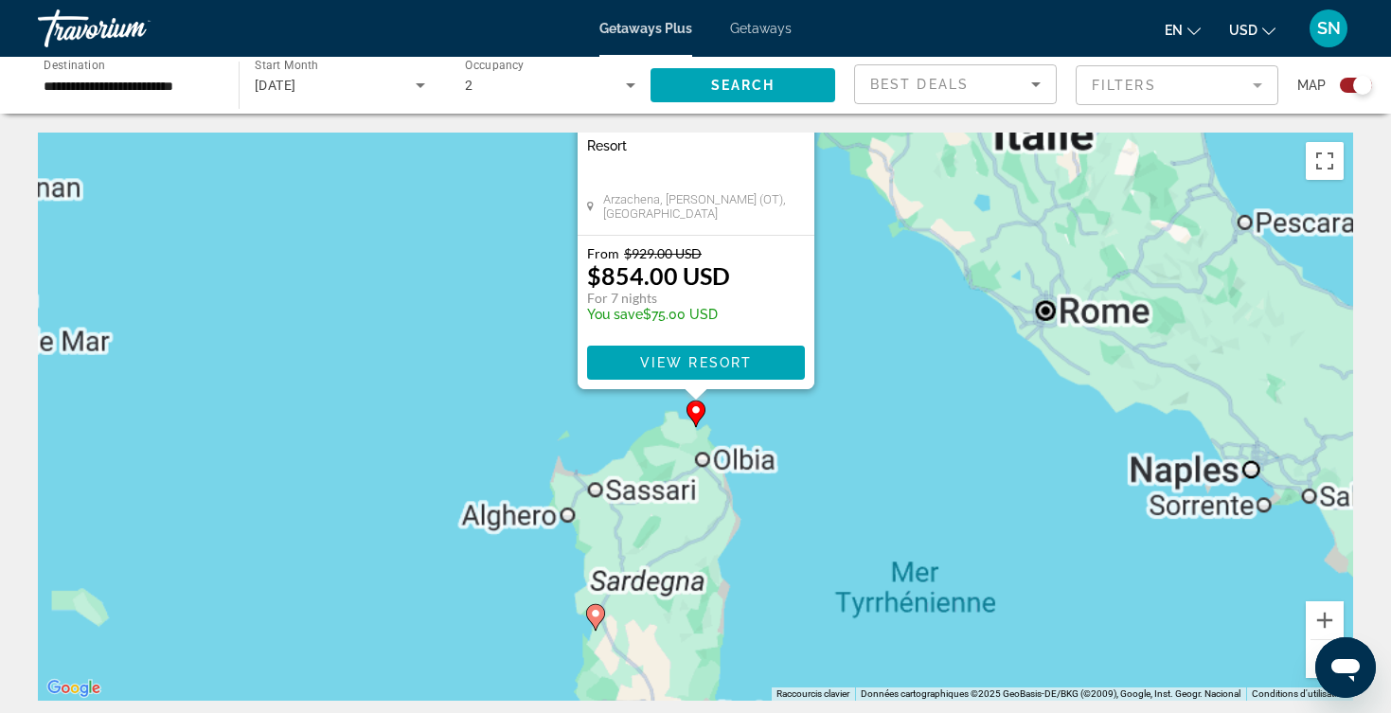
click at [1314, 657] on button "Zoom arrière" at bounding box center [1325, 659] width 38 height 38
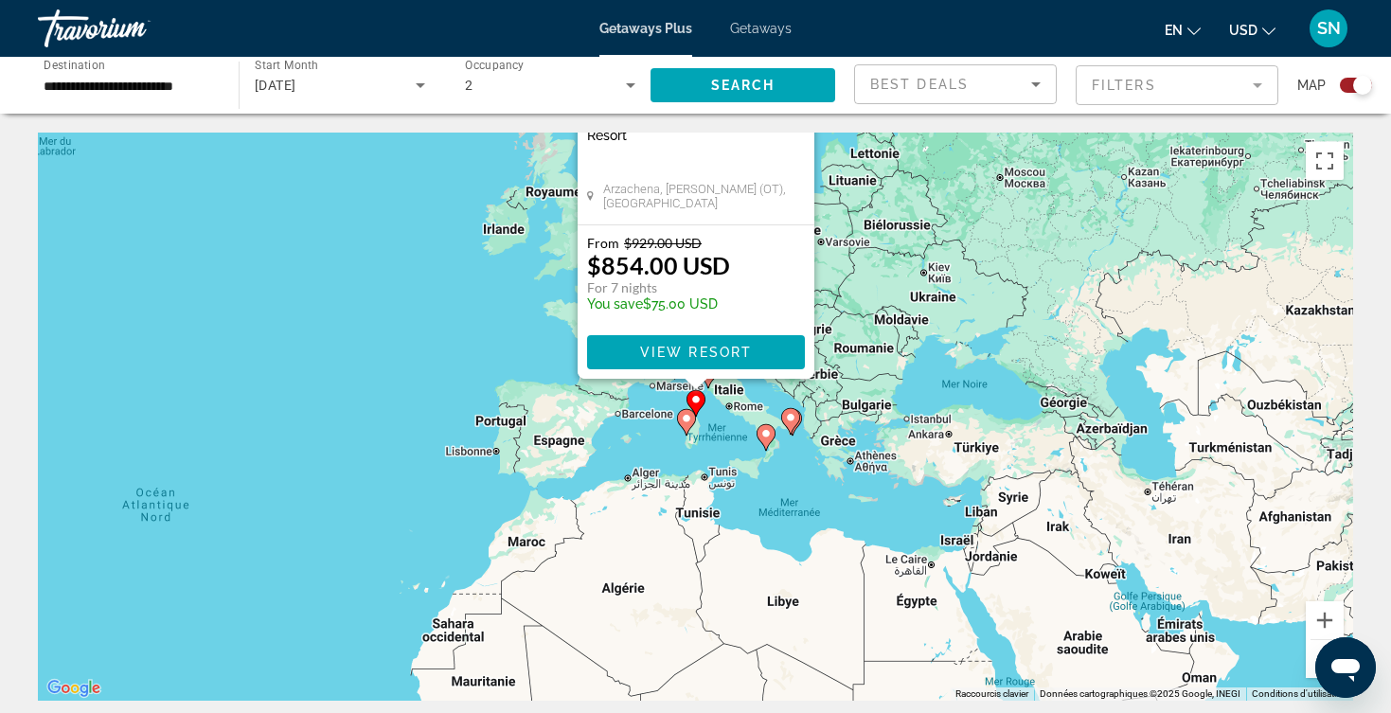
click at [766, 239] on div "From $929.00 USD $854.00 USD For 7 nights You save $75.00 USD" at bounding box center [696, 278] width 218 height 86
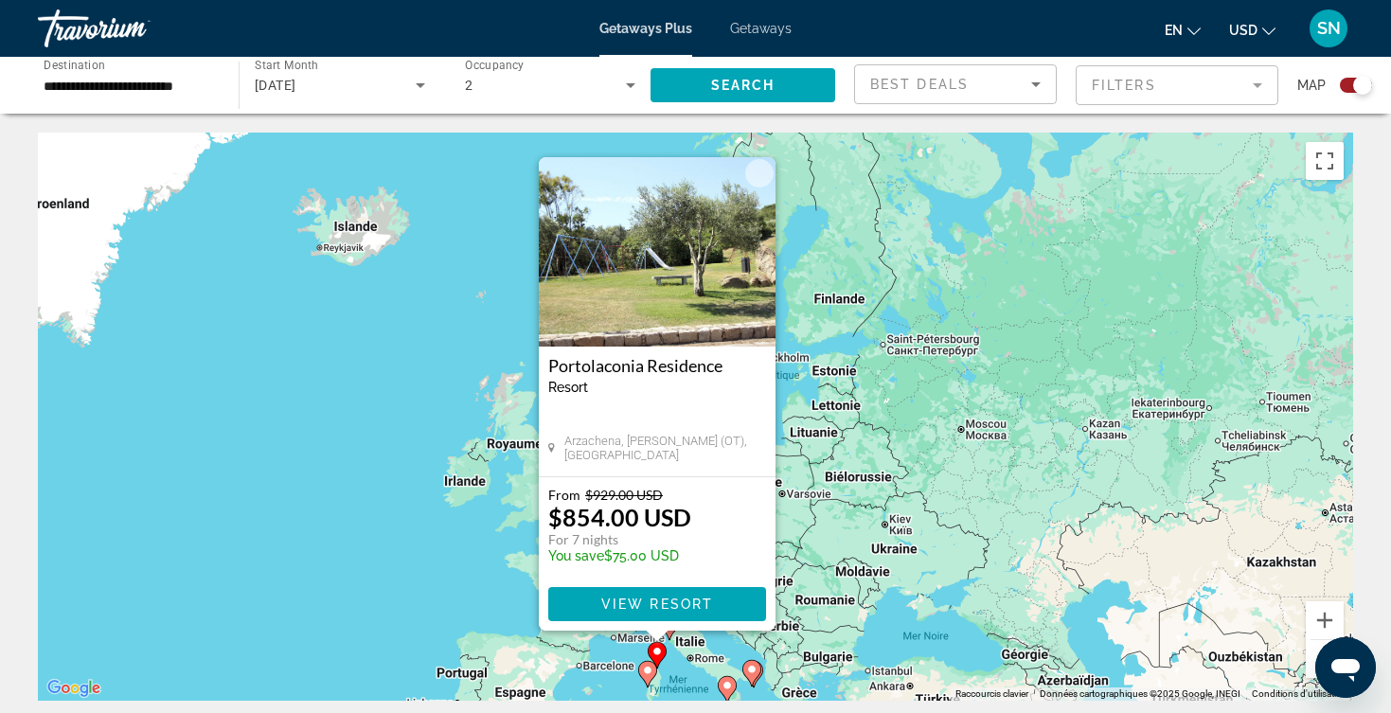
drag, startPoint x: 1064, startPoint y: 484, endPoint x: 1026, endPoint y: 739, distance: 257.7
click at [1026, 712] on html "**********" at bounding box center [695, 356] width 1391 height 713
click at [756, 187] on button "Fermer" at bounding box center [759, 173] width 28 height 28
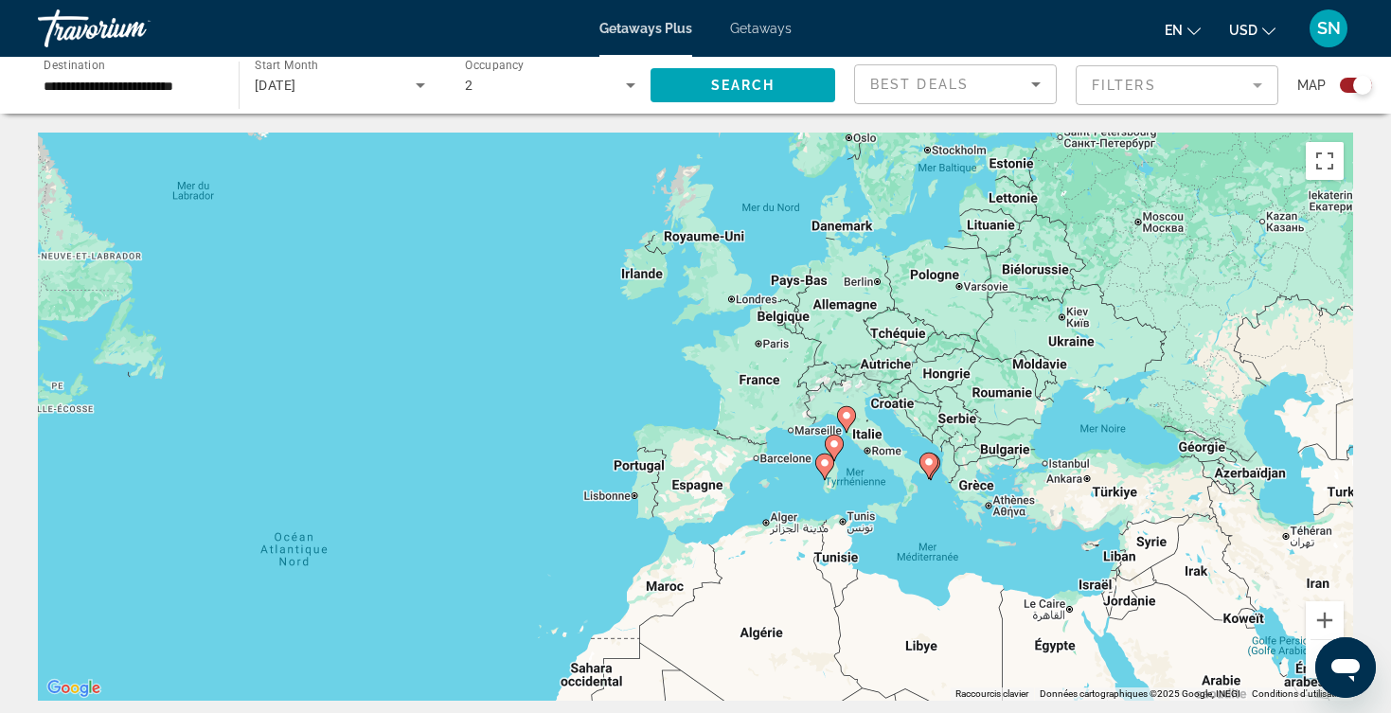
drag, startPoint x: 540, startPoint y: 649, endPoint x: 683, endPoint y: 427, distance: 263.7
click at [684, 428] on div "Pour activer le glissement avec le clavier, appuyez sur Alt+Entrée. Une fois ce…" at bounding box center [695, 417] width 1315 height 568
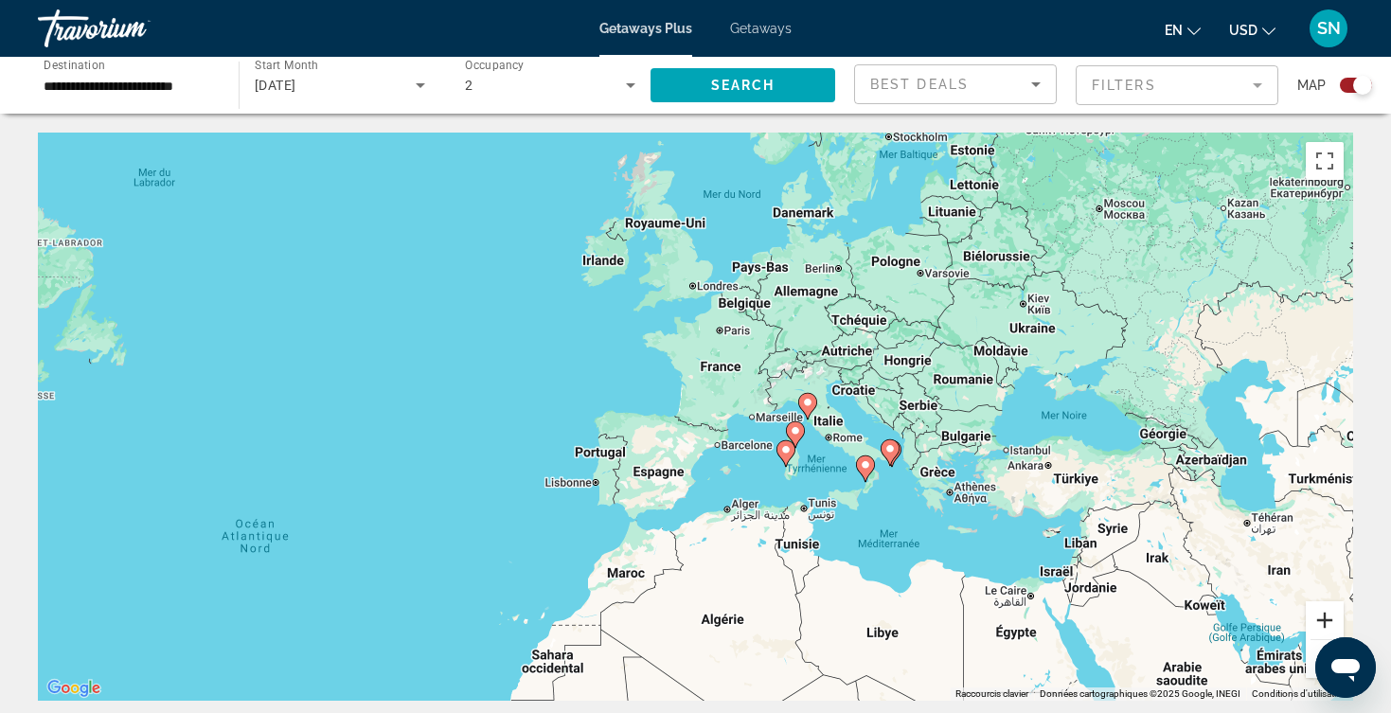
click at [1321, 617] on button "Zoom avant" at bounding box center [1325, 620] width 38 height 38
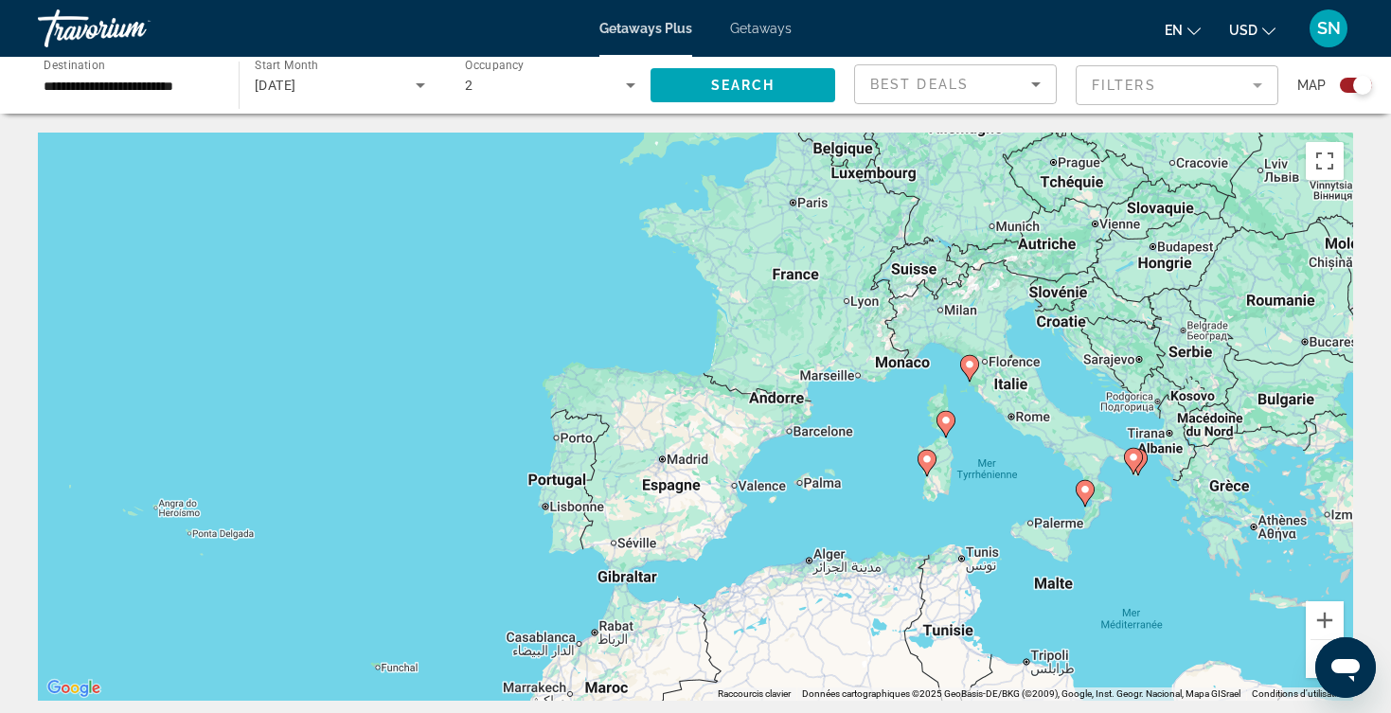
drag, startPoint x: 777, startPoint y: 401, endPoint x: 825, endPoint y: 360, distance: 63.2
click at [825, 360] on div "Pour activer le glissement avec le clavier, appuyez sur Alt+Entrée. Une fois ce…" at bounding box center [695, 417] width 1315 height 568
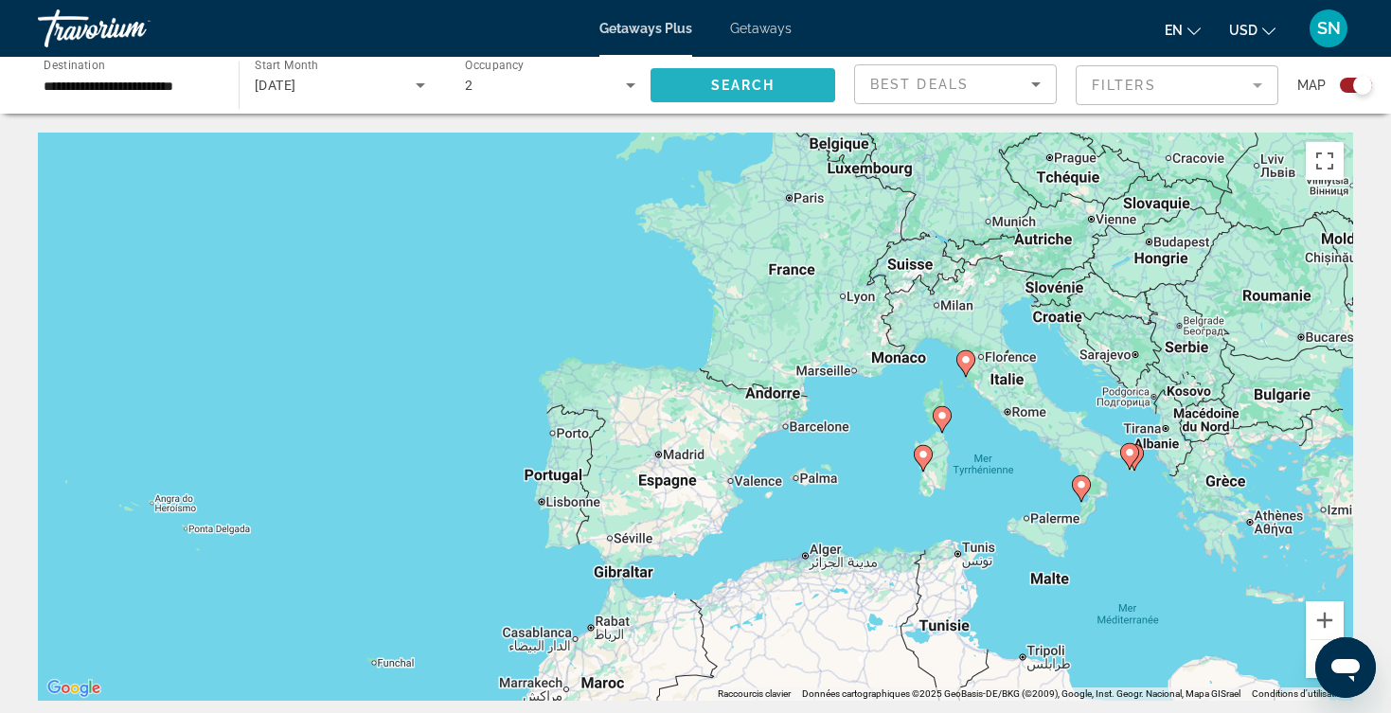
click at [748, 98] on span "Search widget" at bounding box center [743, 85] width 185 height 45
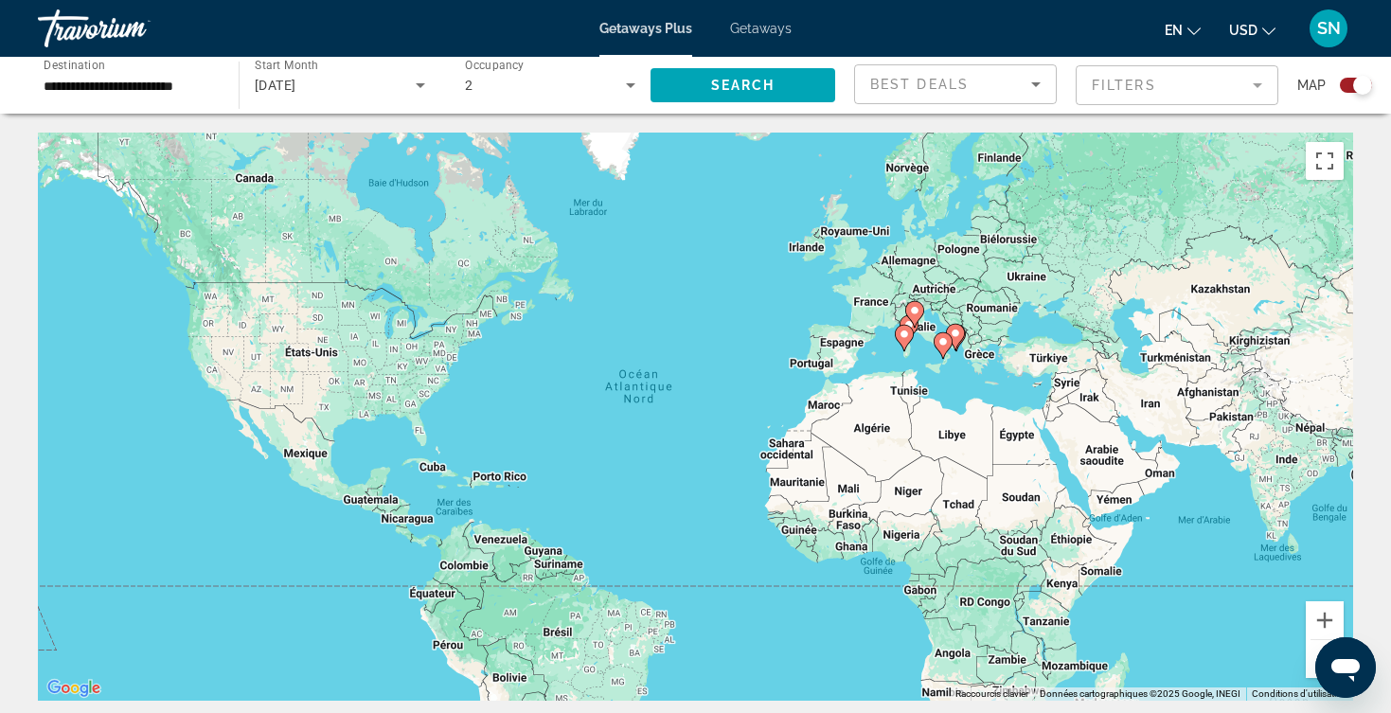
click at [125, 100] on div "**********" at bounding box center [129, 86] width 170 height 54
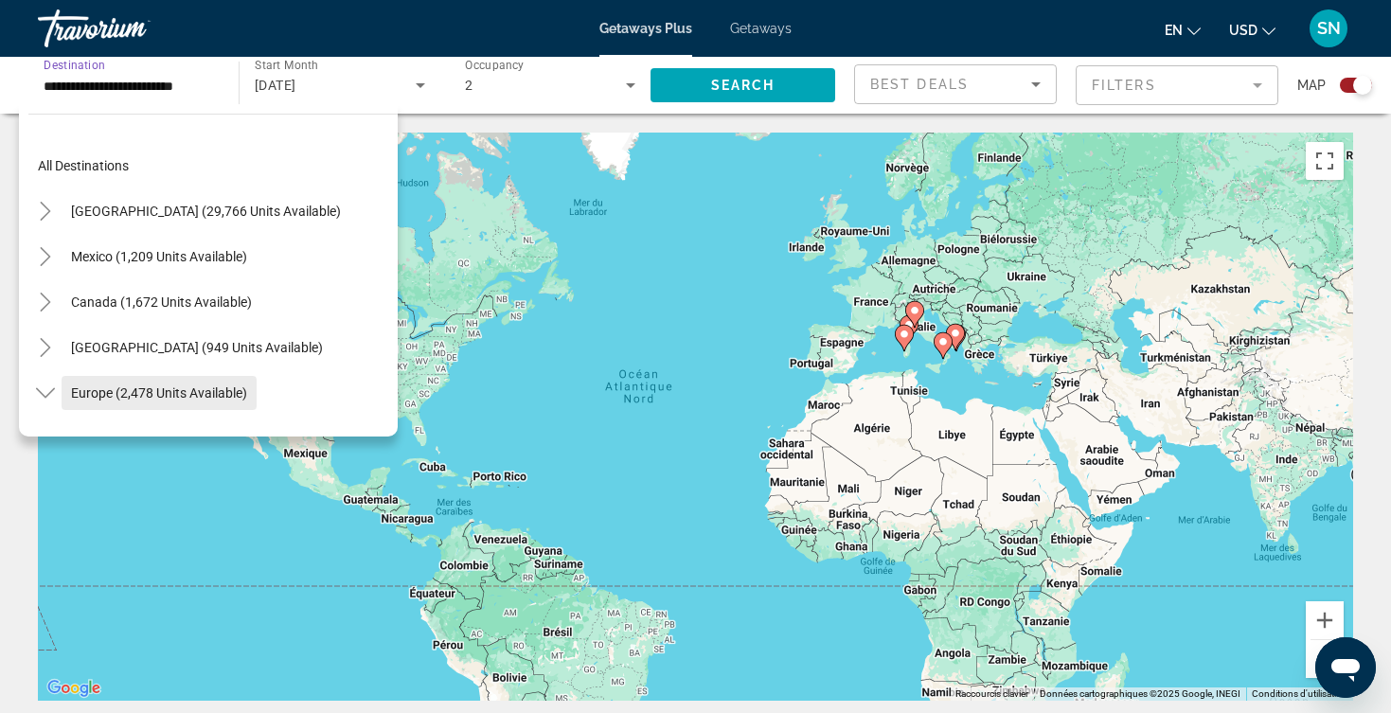
click at [78, 386] on span "Europe (2,478 units available)" at bounding box center [159, 392] width 176 height 15
type input "**********"
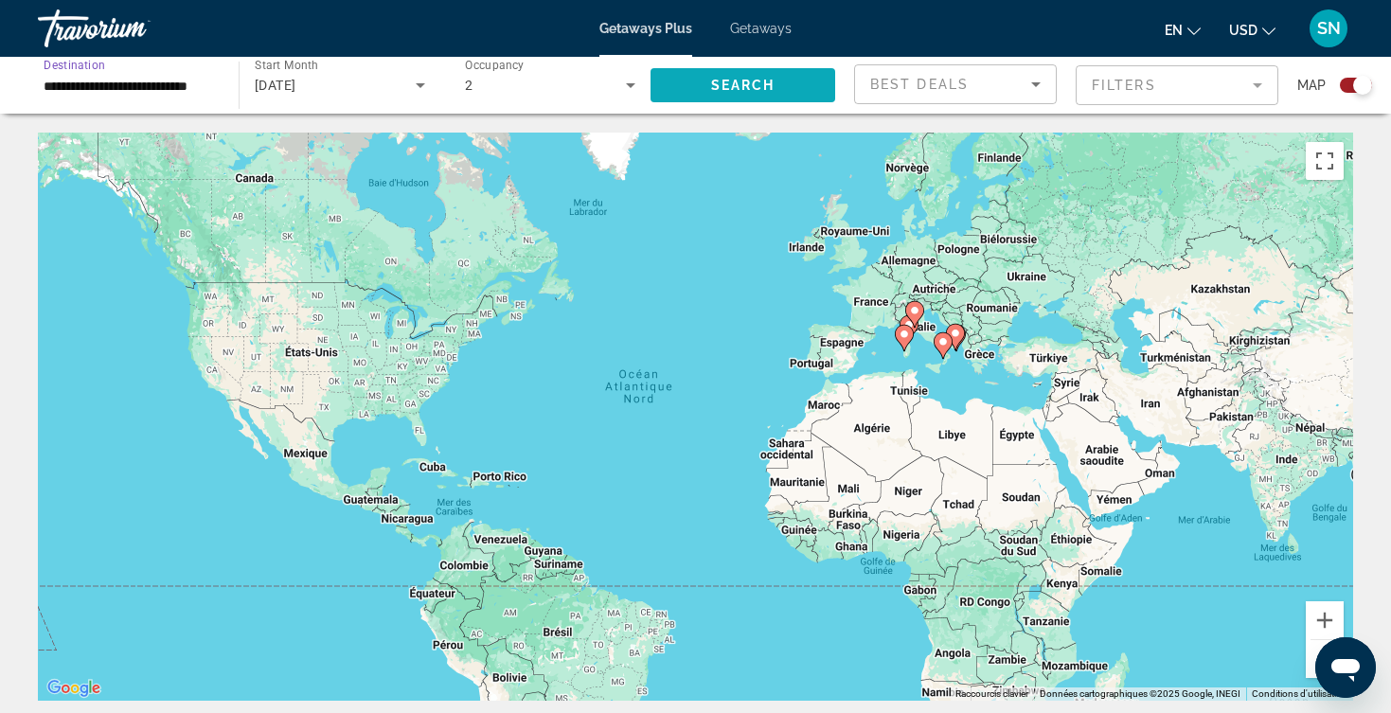
click at [708, 81] on span "Search widget" at bounding box center [743, 85] width 185 height 45
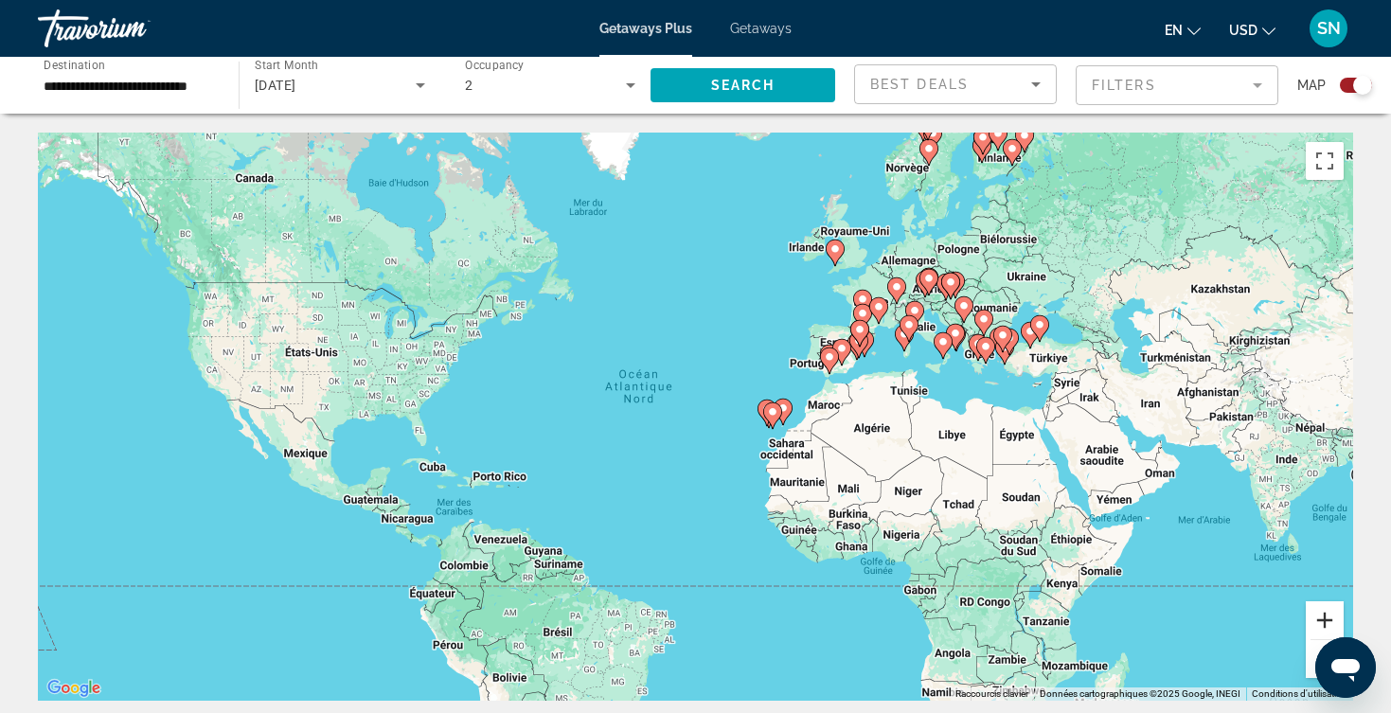
click at [1320, 611] on button "Zoom avant" at bounding box center [1325, 620] width 38 height 38
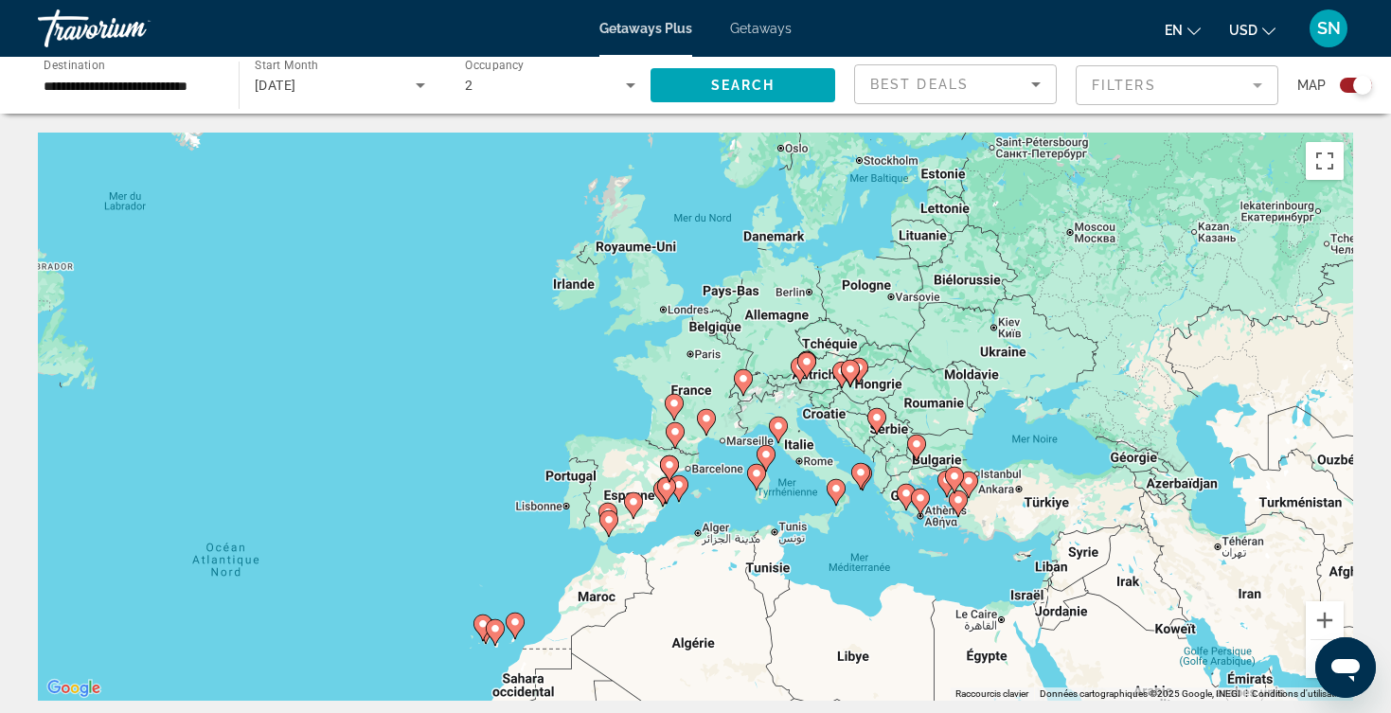
drag, startPoint x: 1209, startPoint y: 484, endPoint x: 852, endPoint y: 687, distance: 410.5
click at [852, 688] on div "Pour activer le glissement avec le clavier, appuyez sur Alt+Entrée. Une fois ce…" at bounding box center [695, 417] width 1315 height 568
click at [420, 95] on icon "Search widget" at bounding box center [420, 85] width 23 height 23
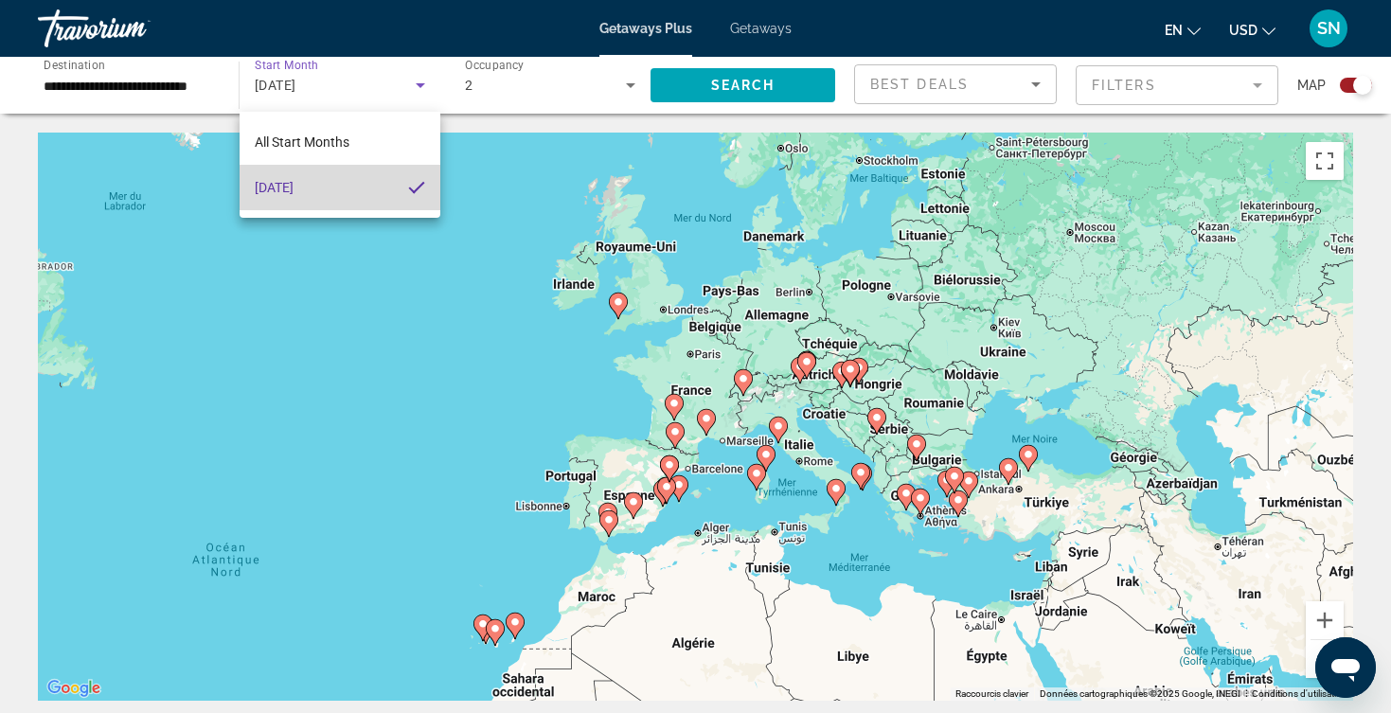
click at [363, 197] on mat-option "October 2025" at bounding box center [340, 187] width 201 height 45
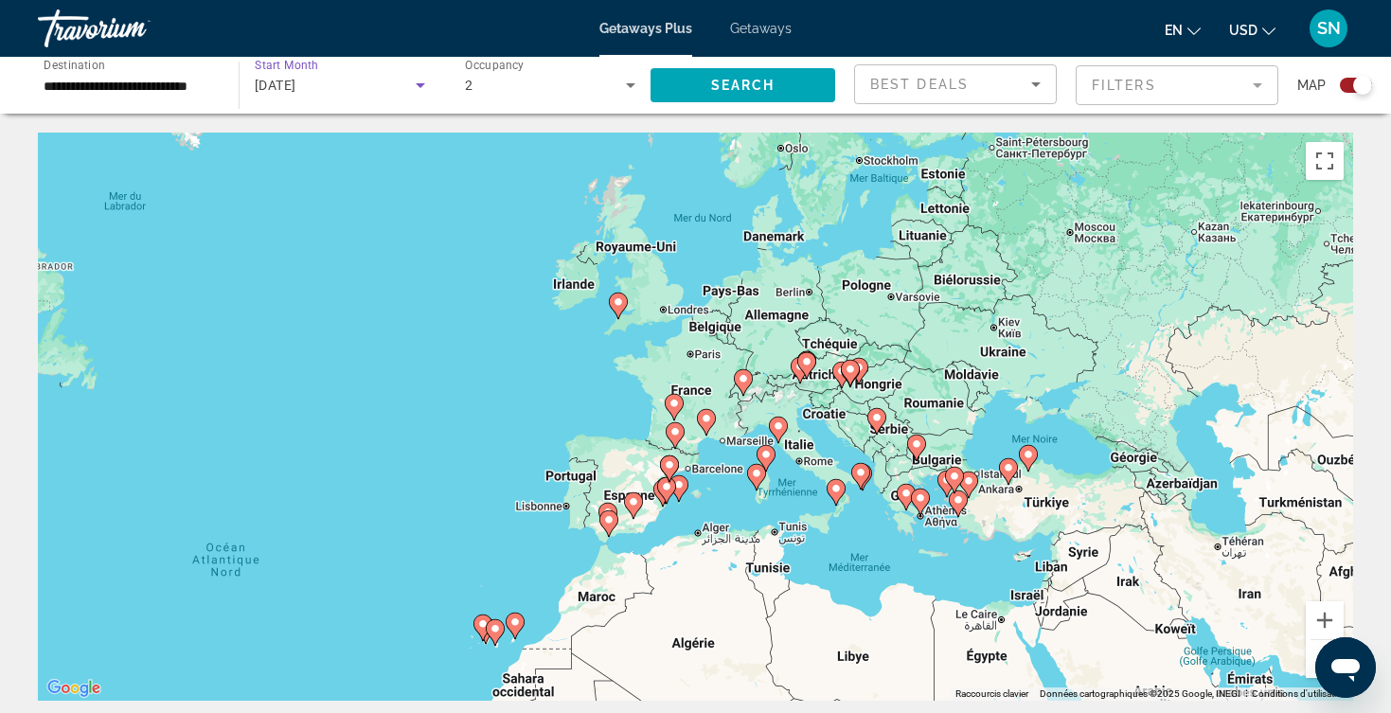
click at [413, 83] on icon "Search widget" at bounding box center [420, 85] width 23 height 23
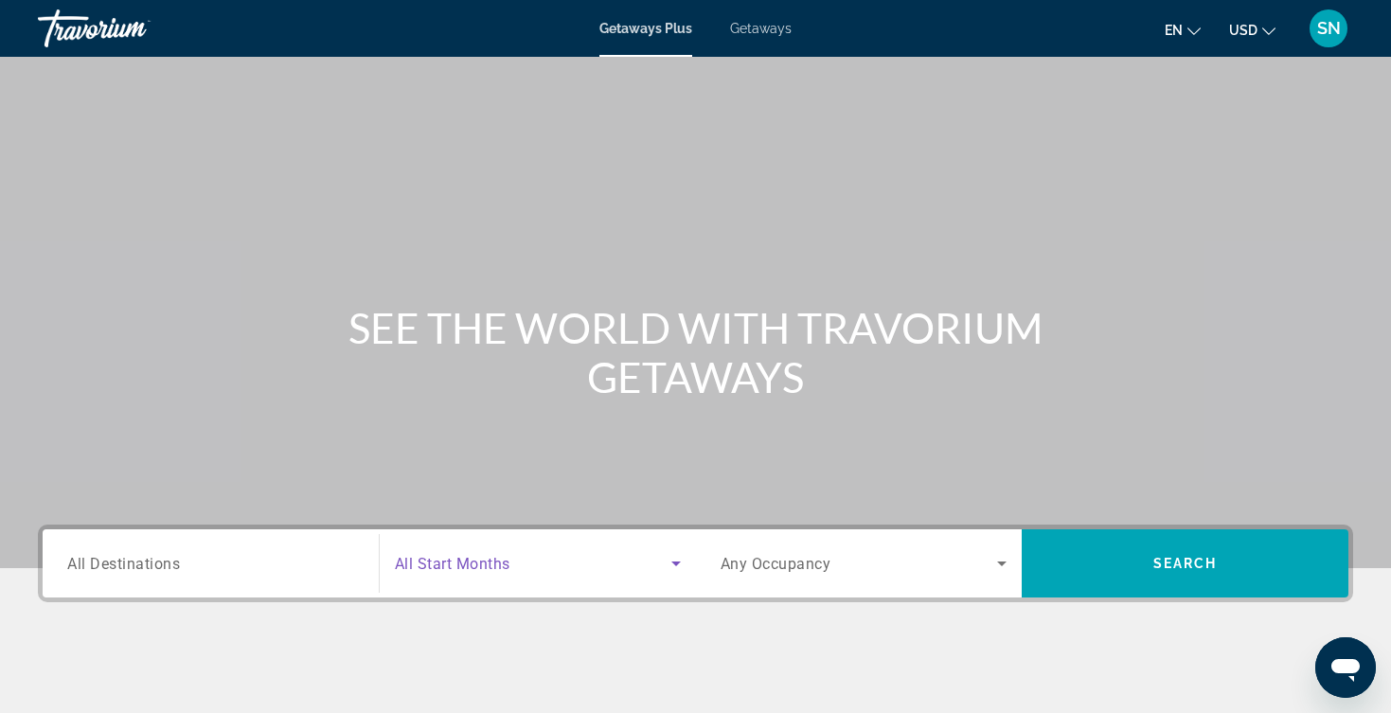
click at [398, 553] on span "Search widget" at bounding box center [533, 563] width 277 height 23
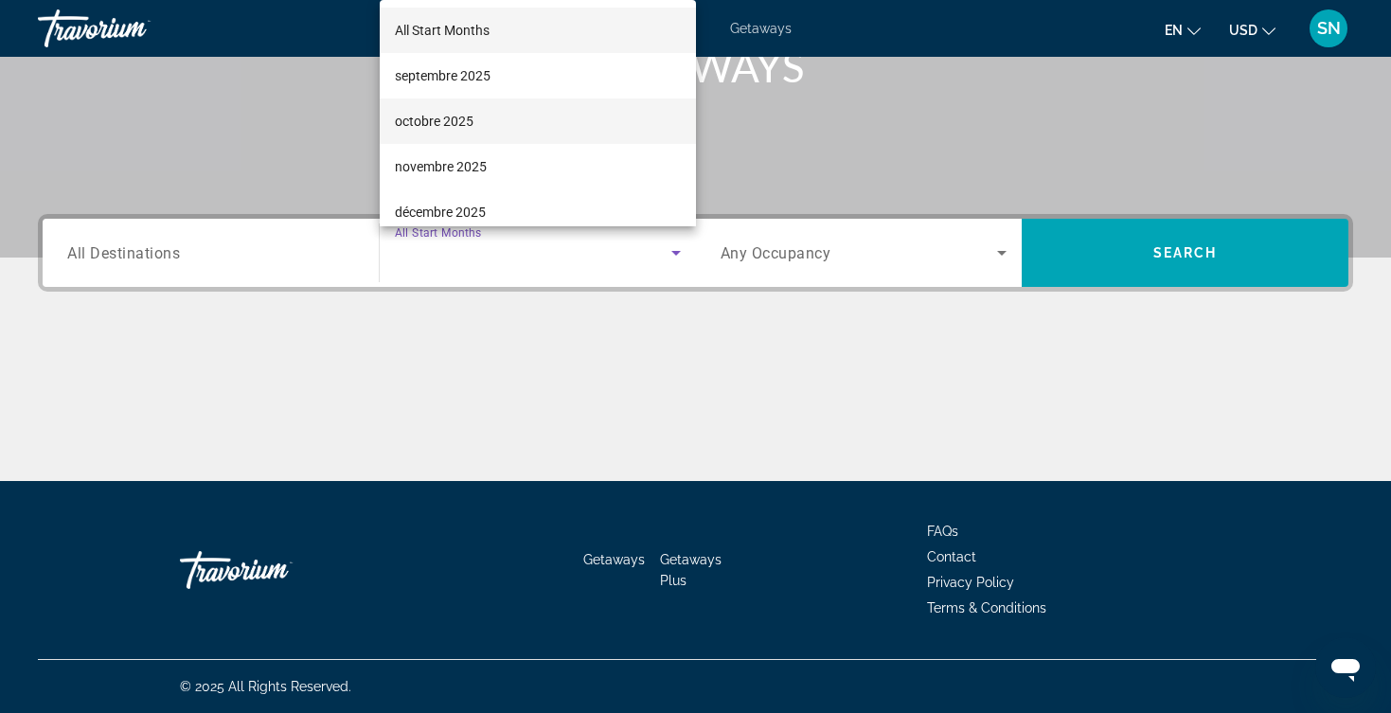
click at [520, 115] on mat-option "octobre 2025" at bounding box center [538, 120] width 316 height 45
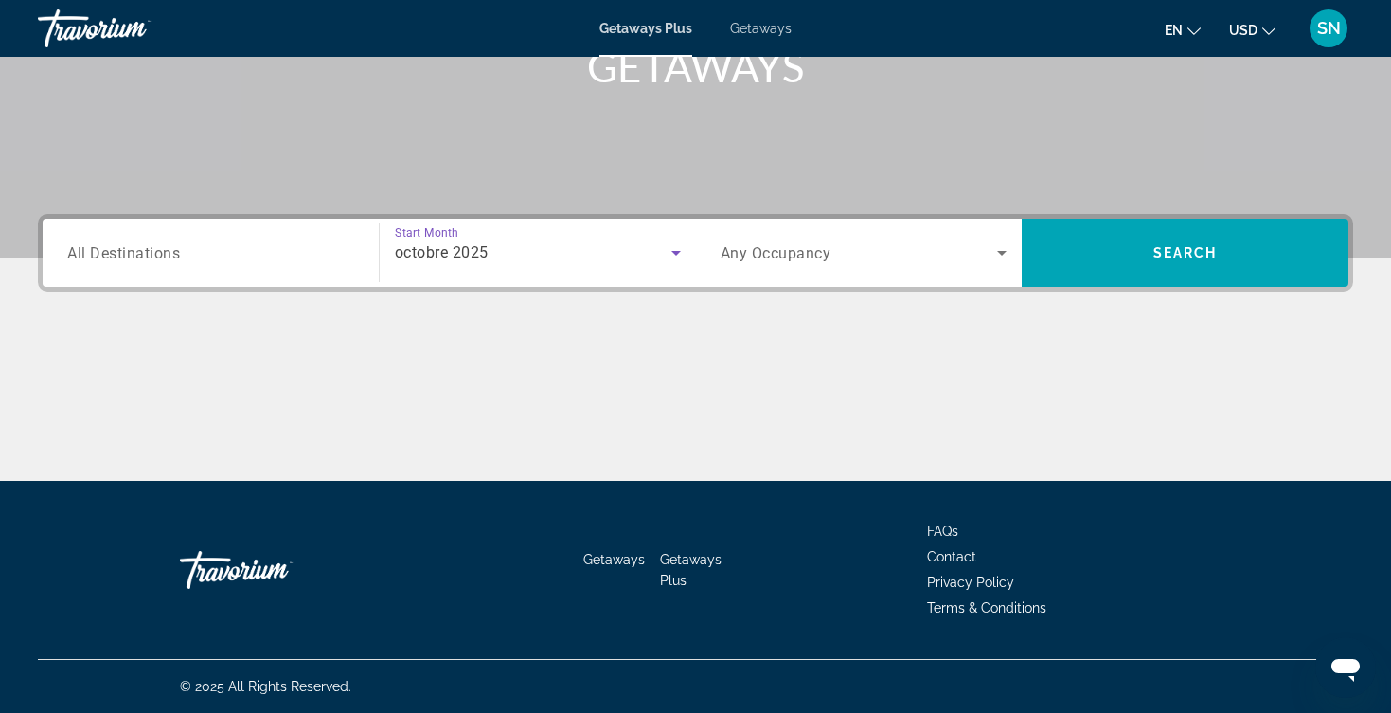
click at [437, 259] on span "octobre 2025" at bounding box center [442, 252] width 94 height 18
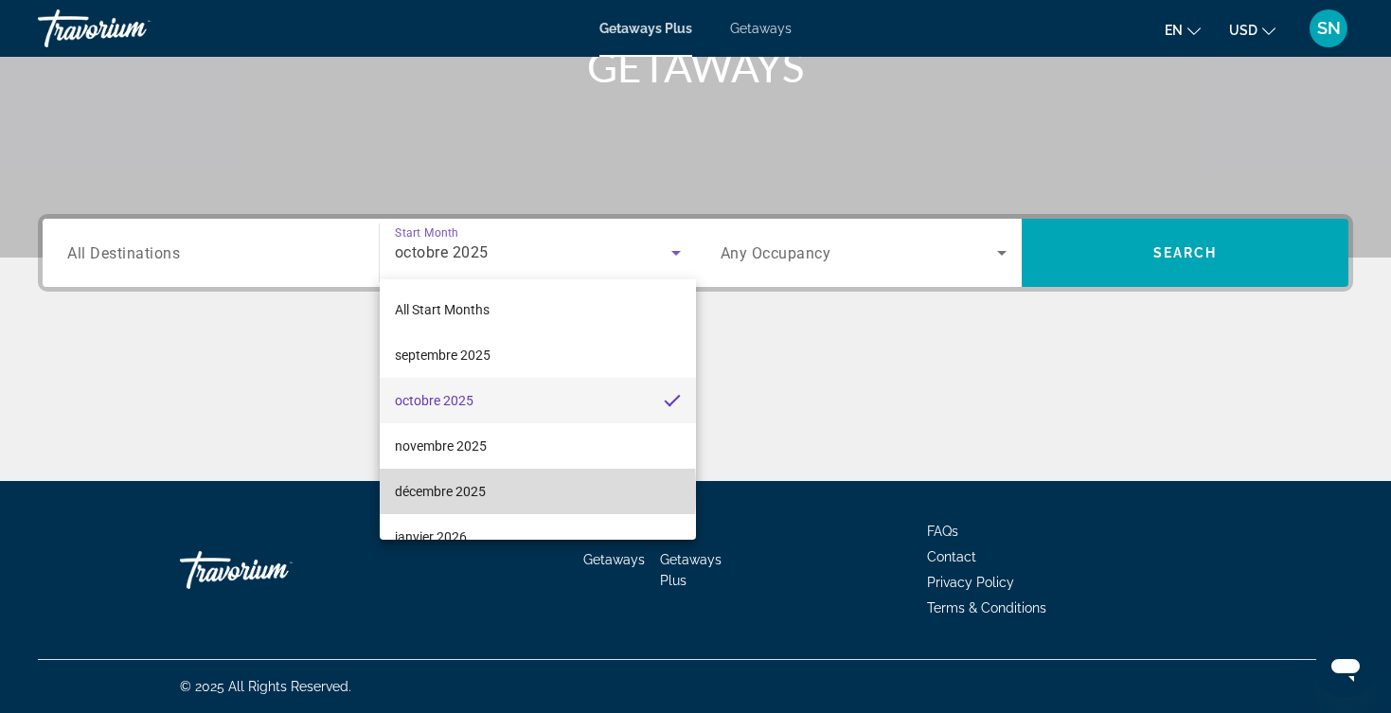
click at [420, 492] on span "décembre 2025" at bounding box center [440, 491] width 91 height 23
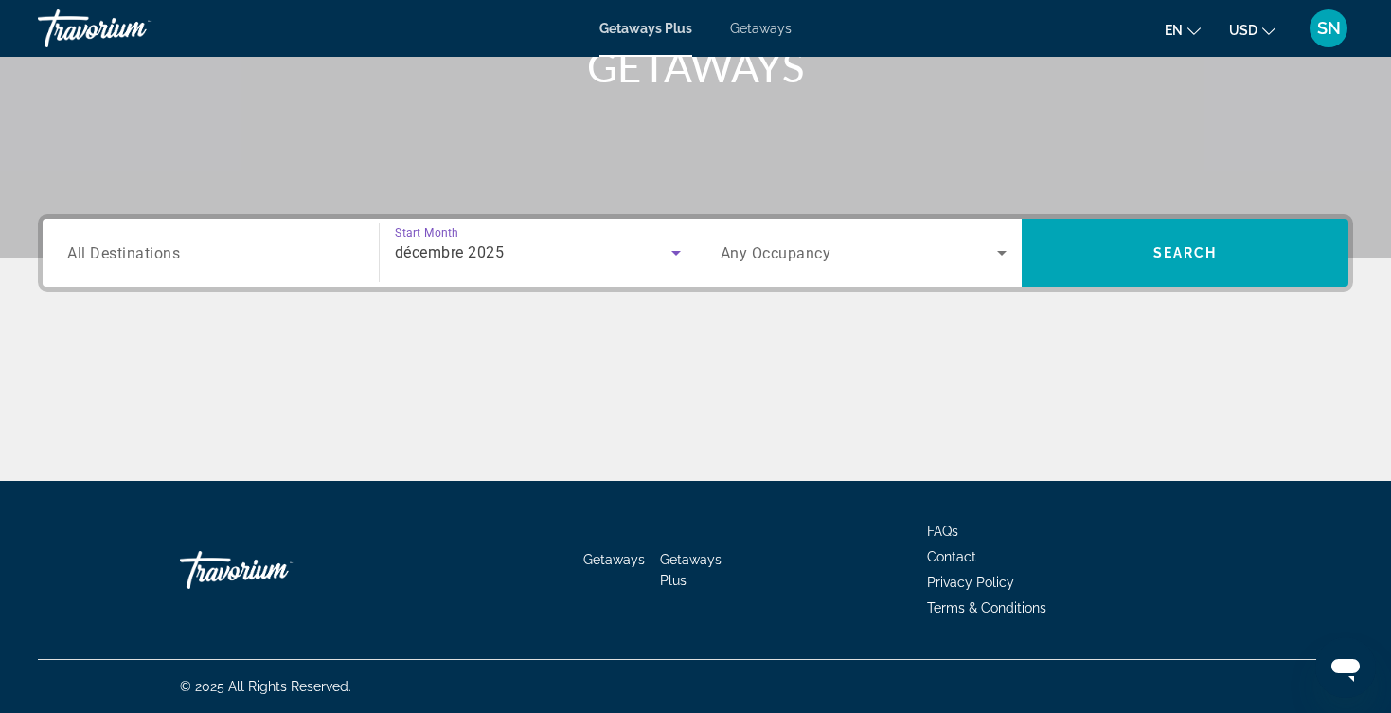
click at [737, 252] on span "Any Occupancy" at bounding box center [776, 253] width 111 height 18
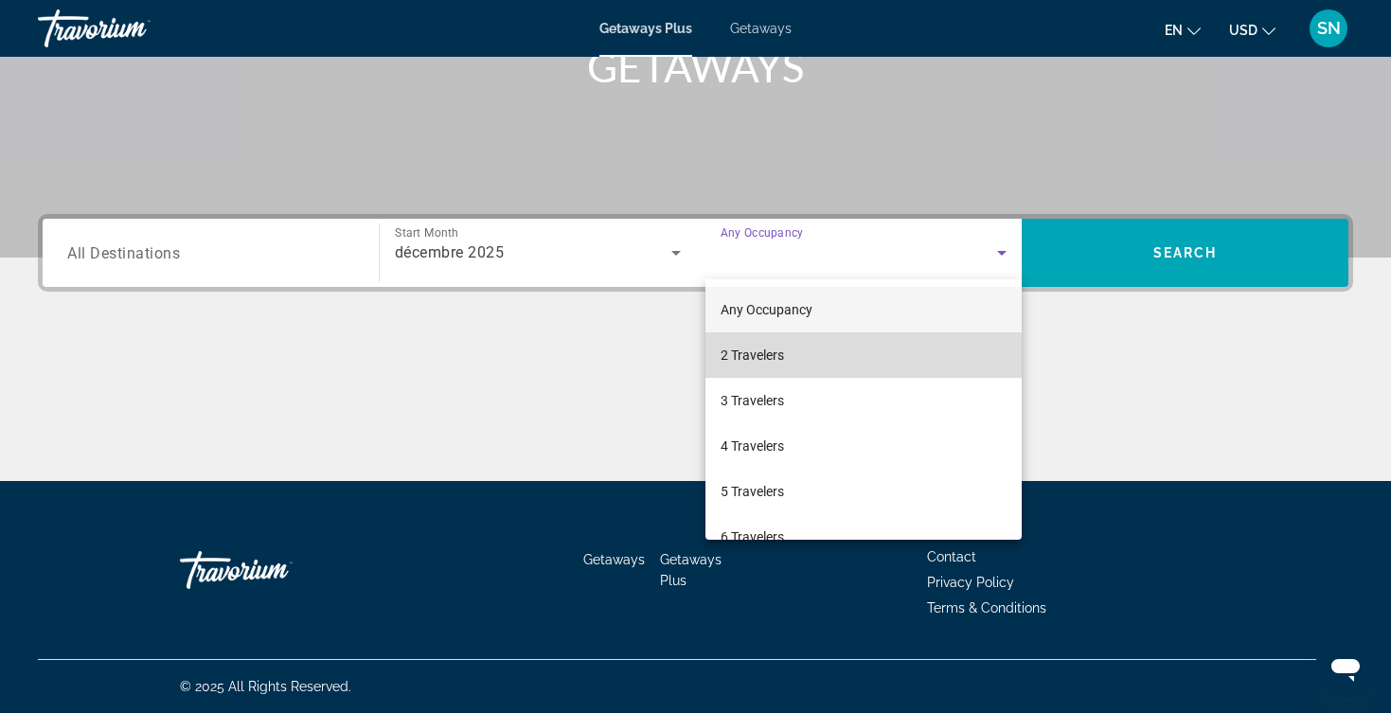
click at [709, 352] on mat-option "2 Travelers" at bounding box center [864, 354] width 317 height 45
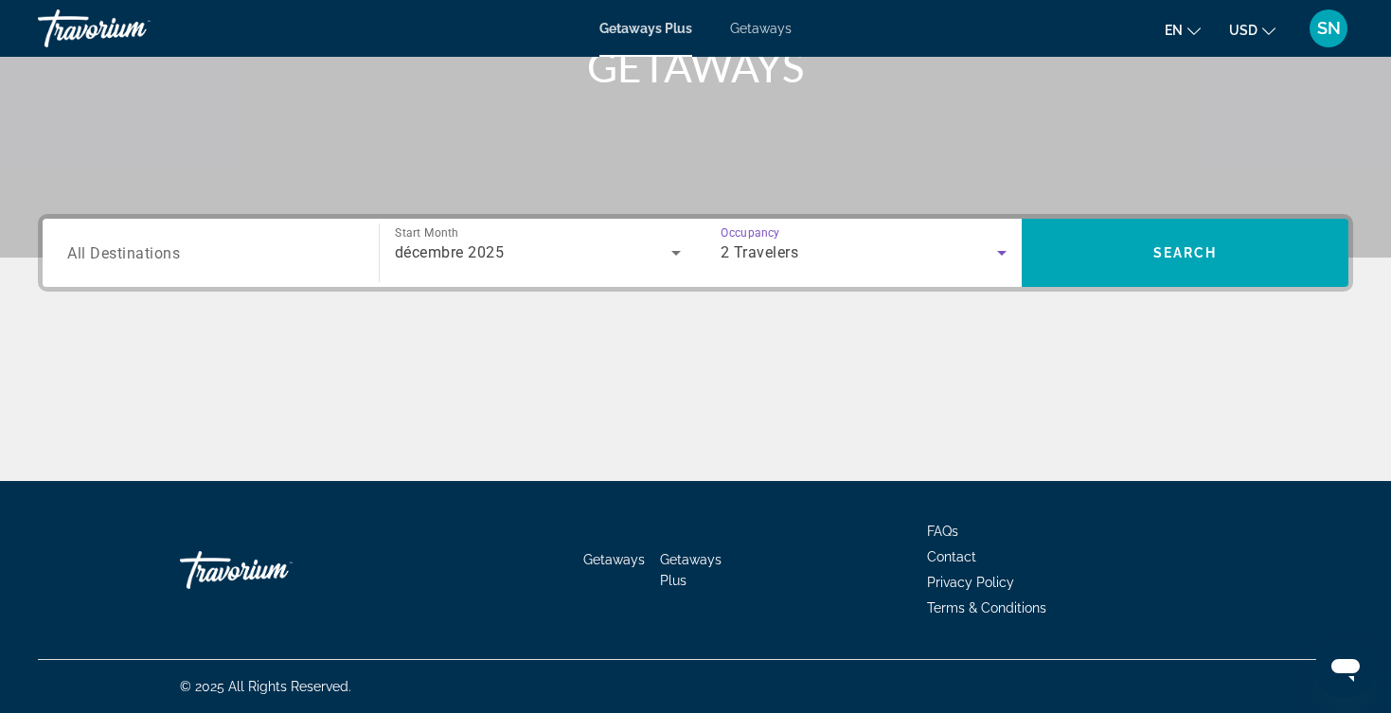
click at [274, 259] on input "Destination All Destinations" at bounding box center [210, 253] width 287 height 23
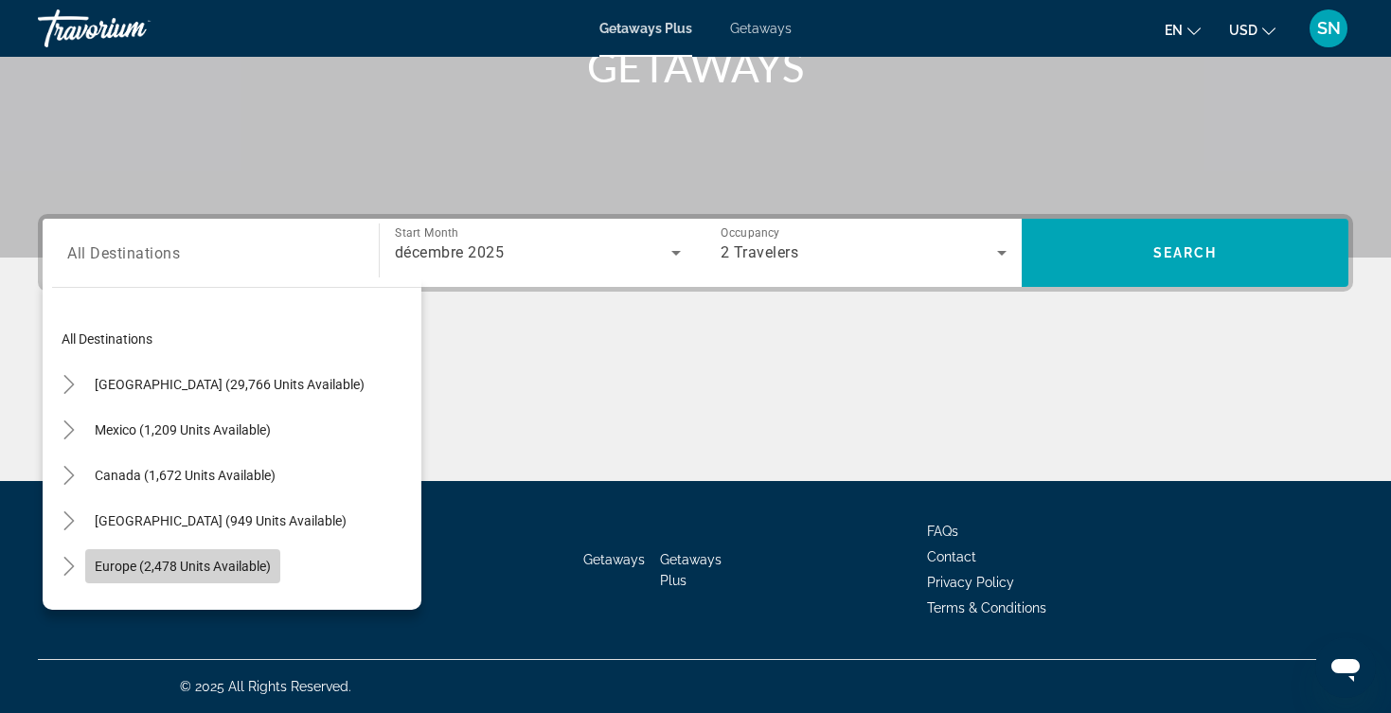
click at [187, 565] on span "Europe (2,478 units available)" at bounding box center [183, 566] width 176 height 15
type input "**********"
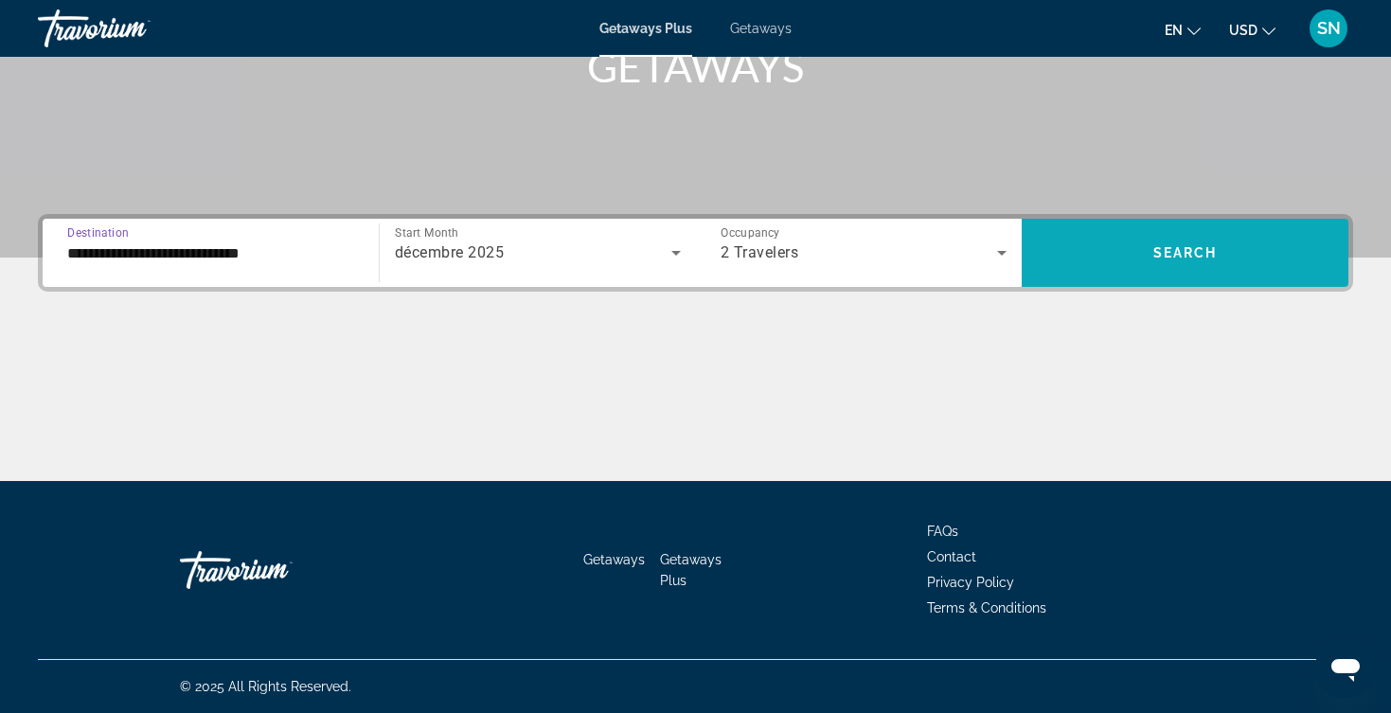
click at [1293, 237] on span "Search widget" at bounding box center [1185, 252] width 327 height 45
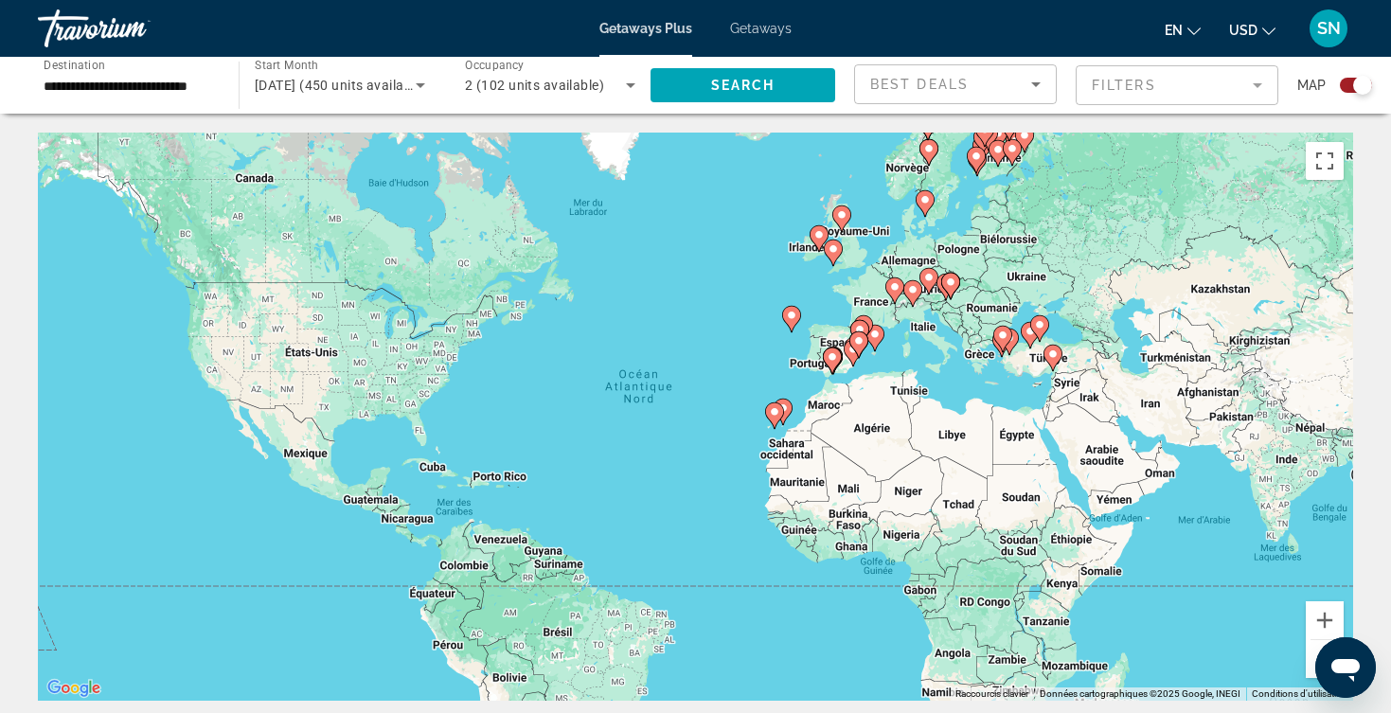
click at [167, 82] on input "**********" at bounding box center [129, 86] width 170 height 23
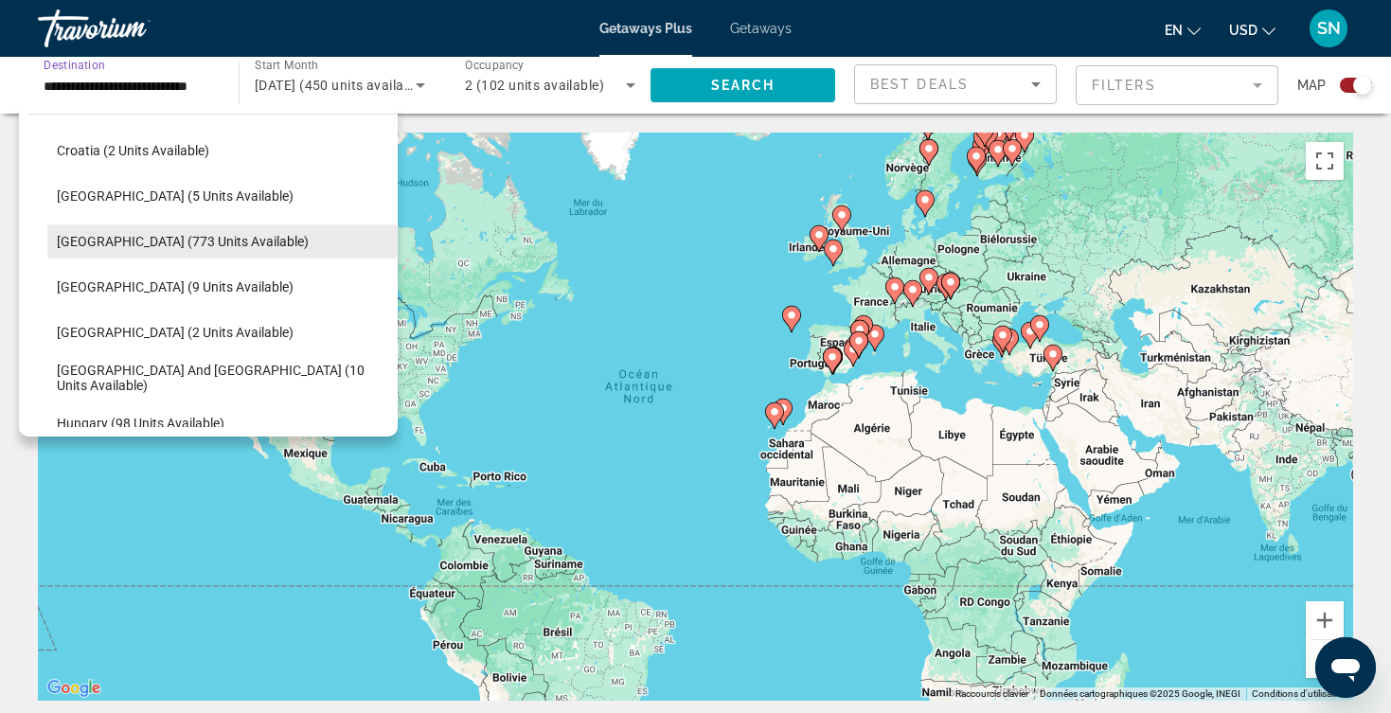
scroll to position [408, 0]
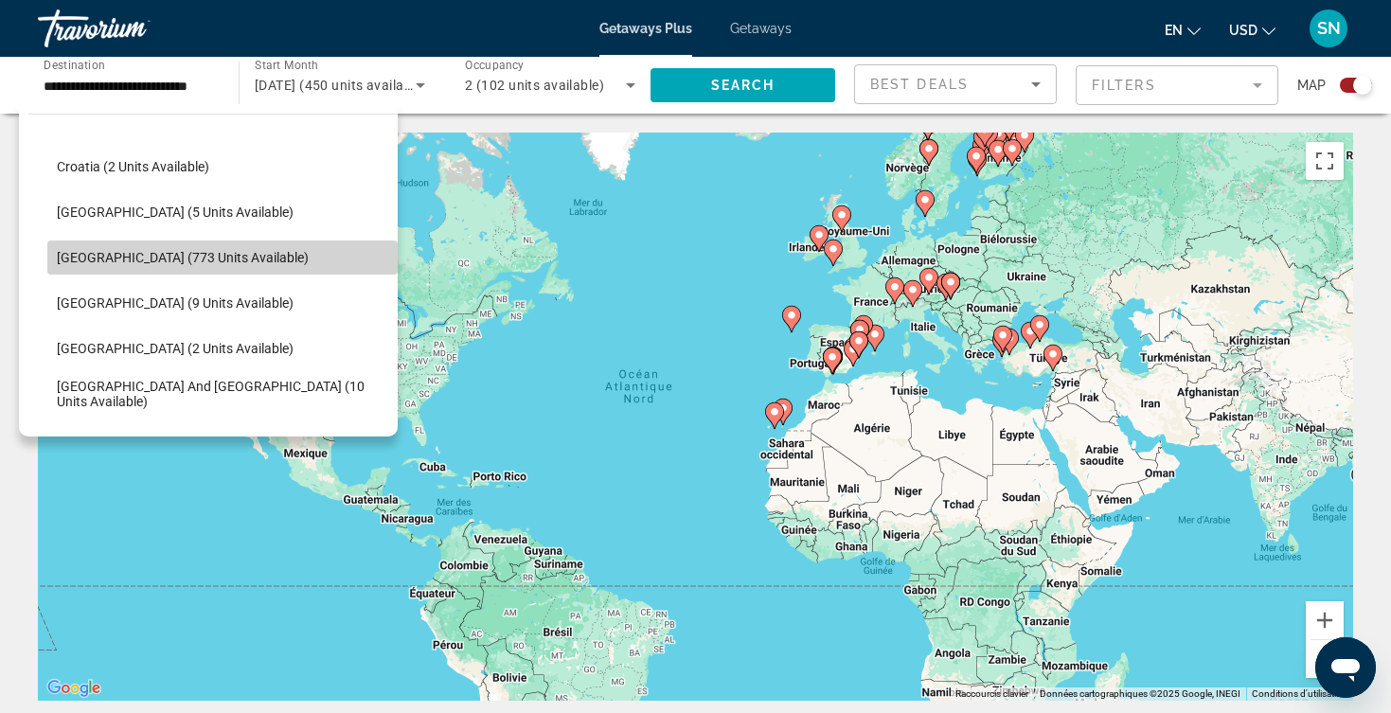
click at [134, 259] on span "Finland (773 units available)" at bounding box center [183, 257] width 252 height 15
type input "**********"
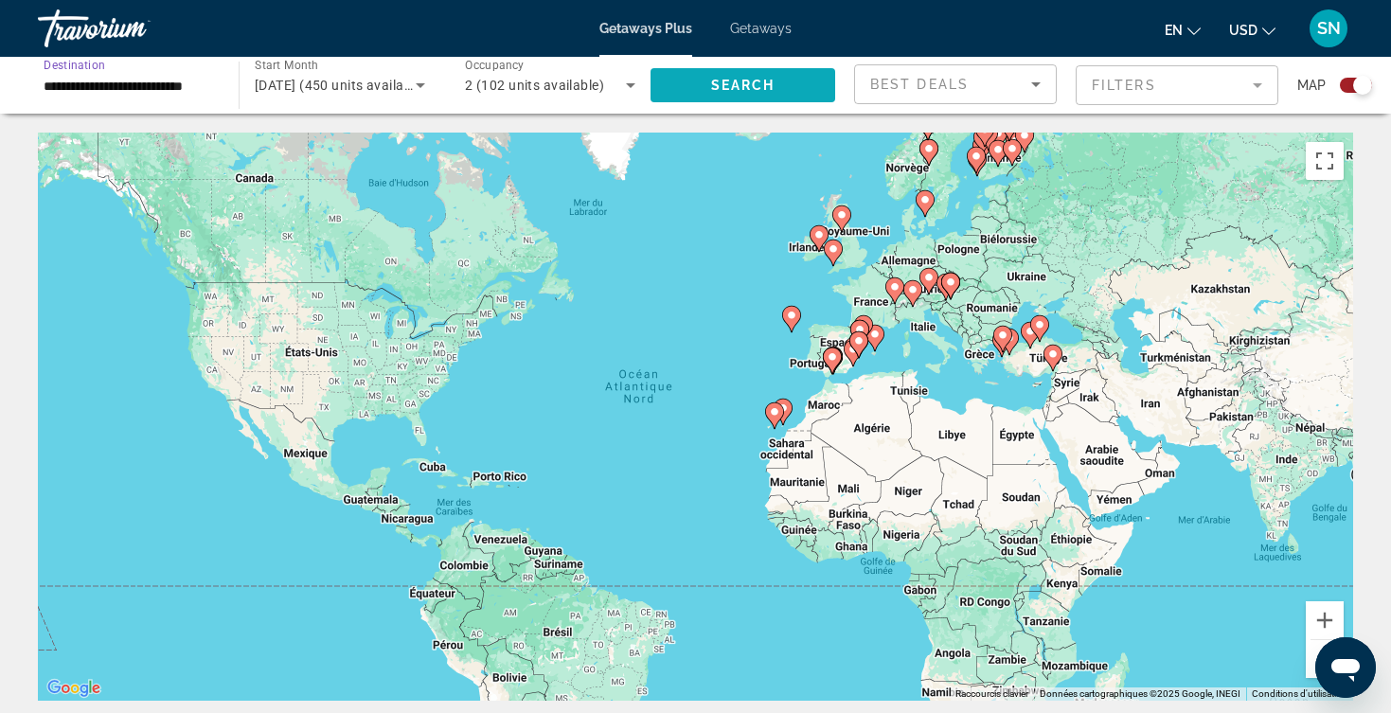
click at [811, 85] on span "Search widget" at bounding box center [743, 85] width 185 height 45
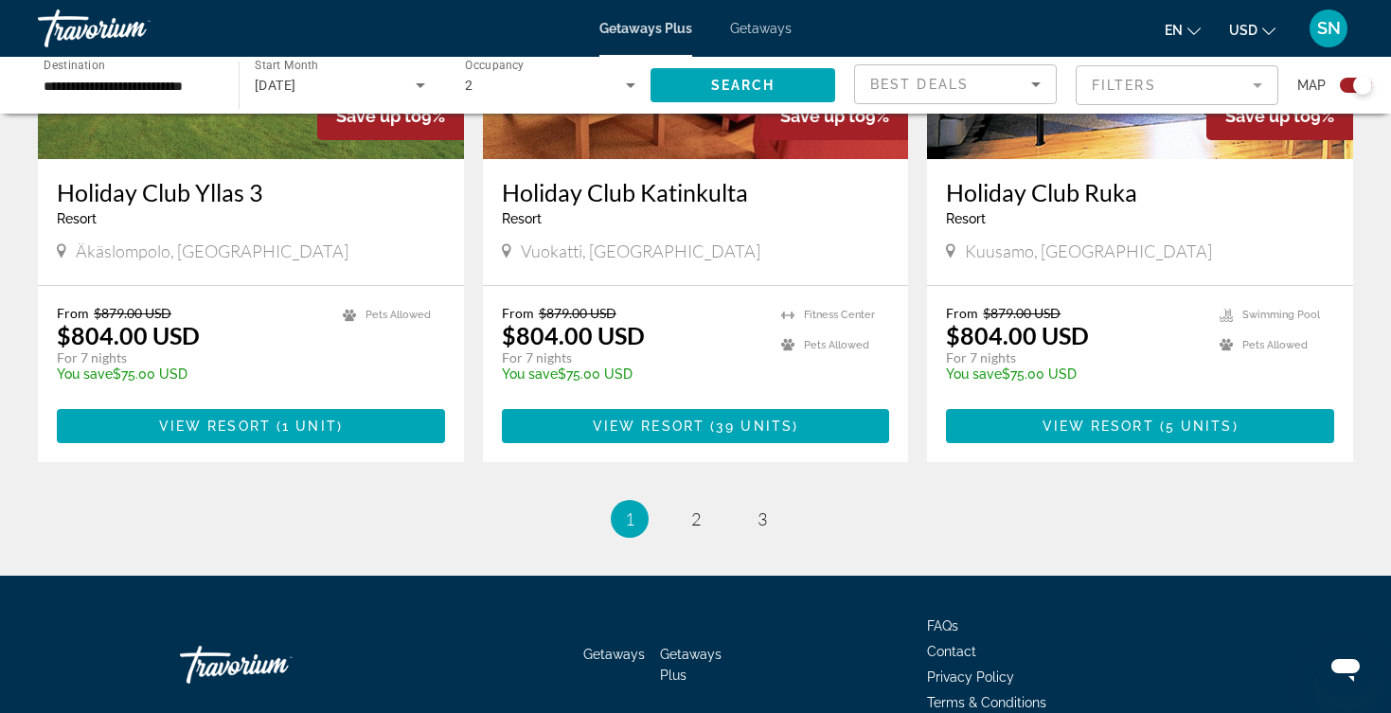
scroll to position [2866, 0]
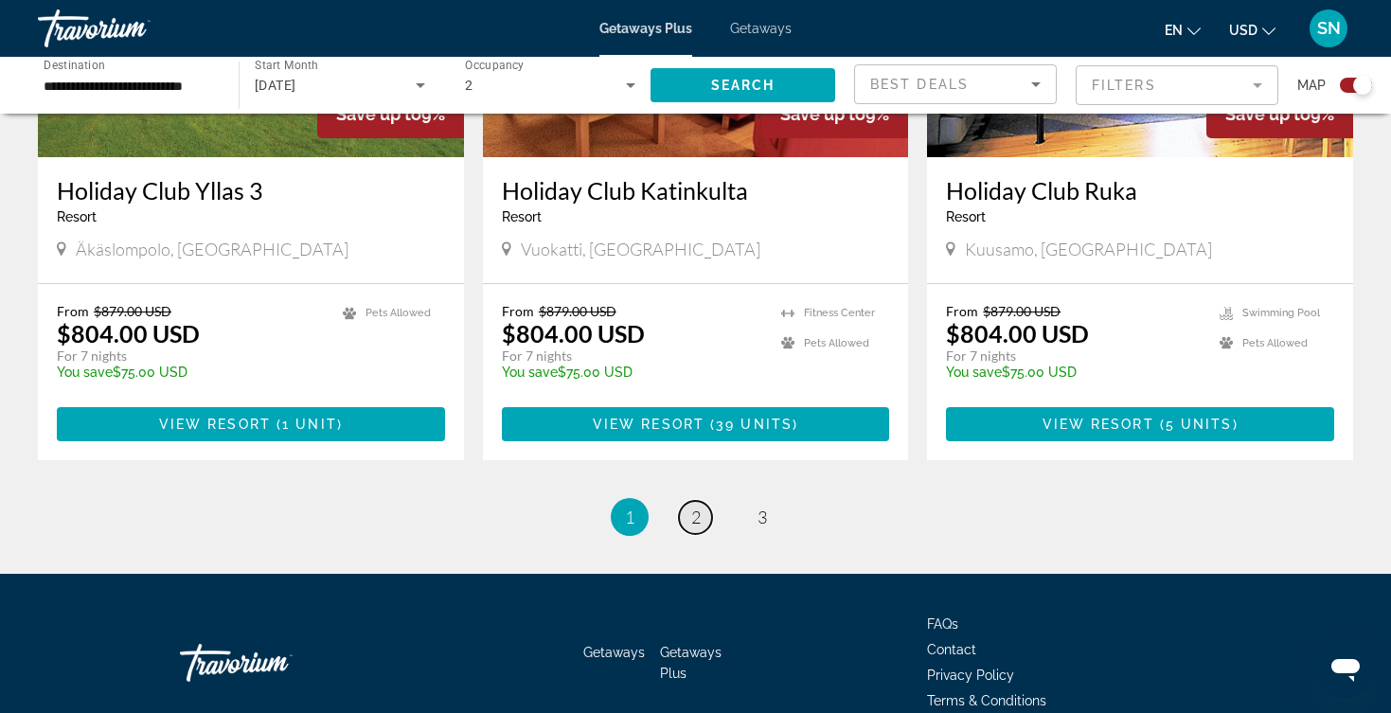
click at [701, 501] on link "page 2" at bounding box center [695, 517] width 33 height 33
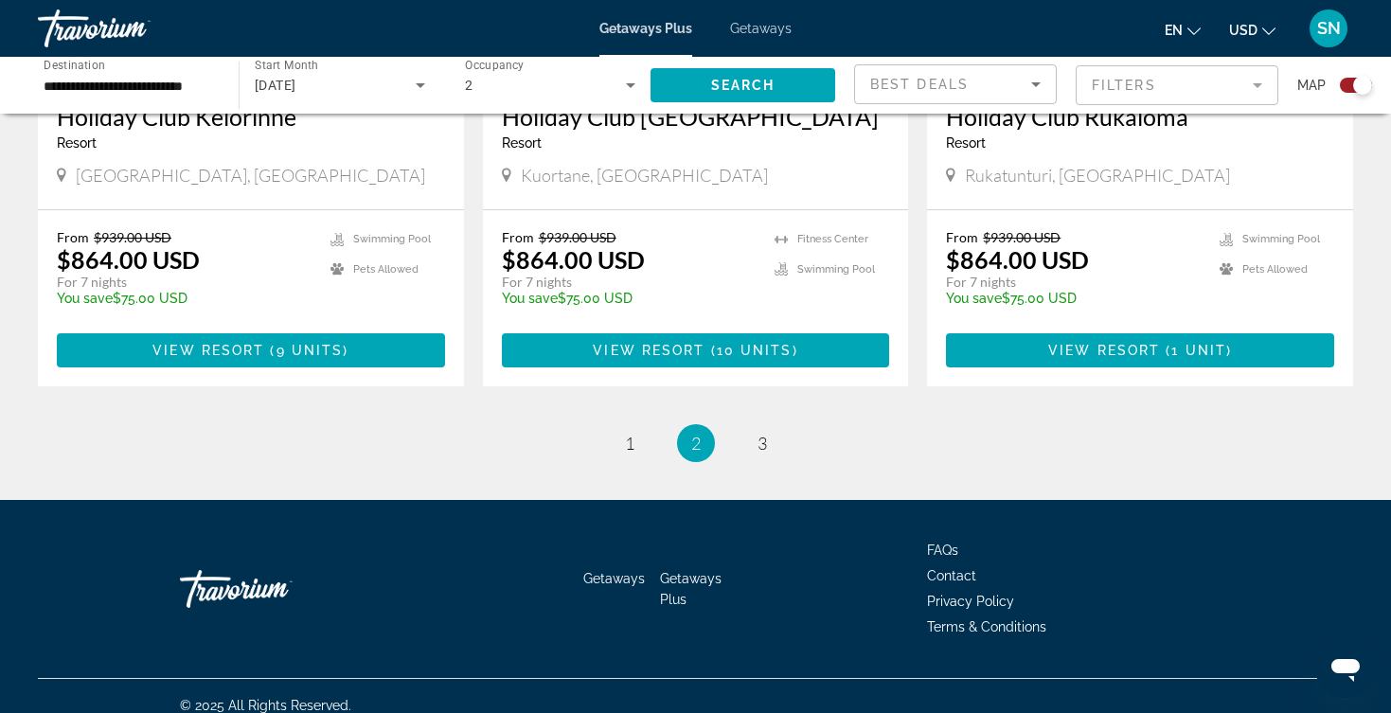
scroll to position [2939, 0]
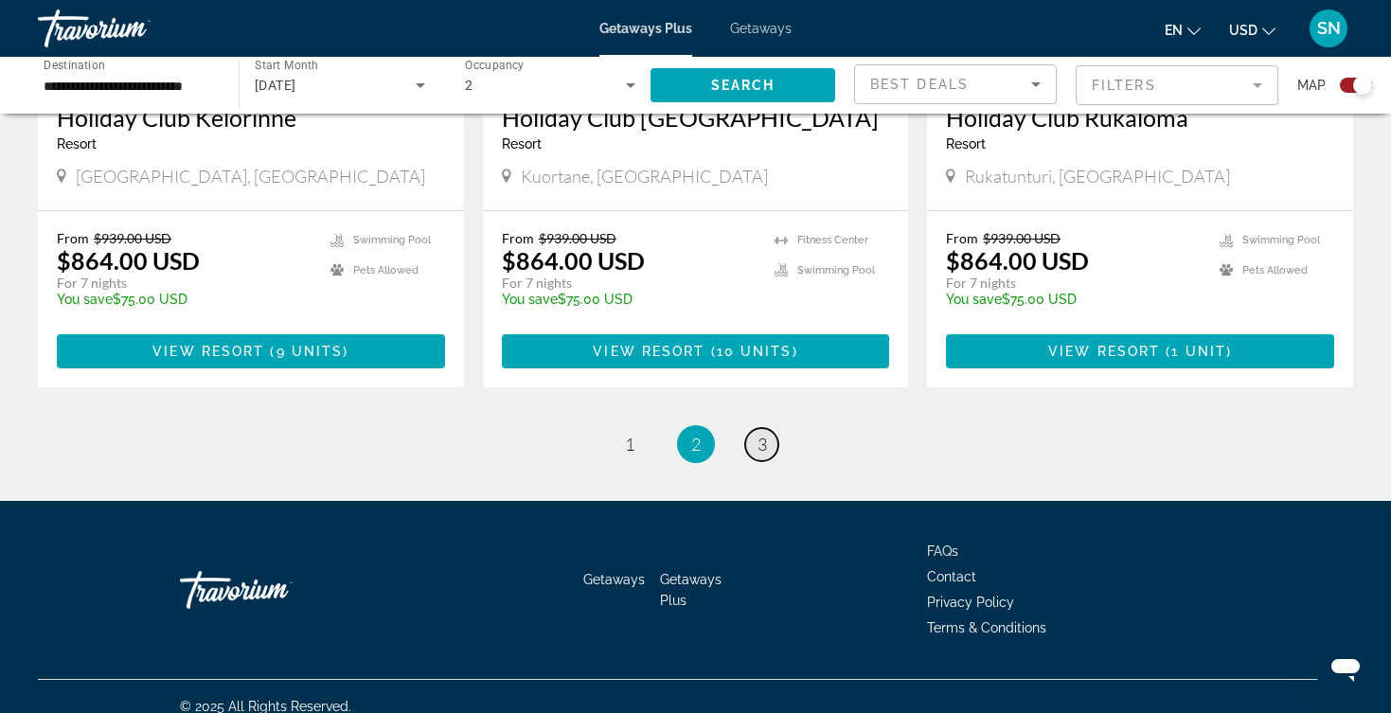
click at [753, 428] on link "page 3" at bounding box center [761, 444] width 33 height 33
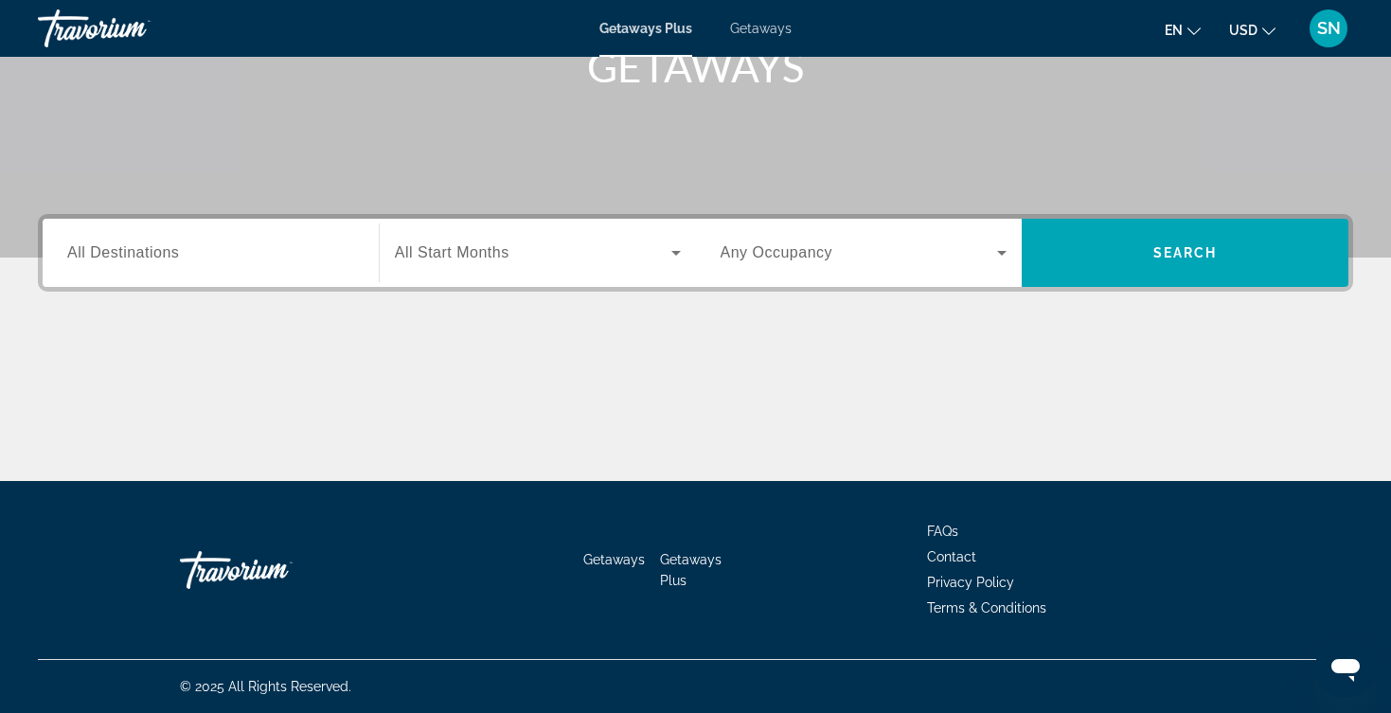
scroll to position [311, 0]
click at [449, 242] on div "Search widget" at bounding box center [538, 252] width 286 height 53
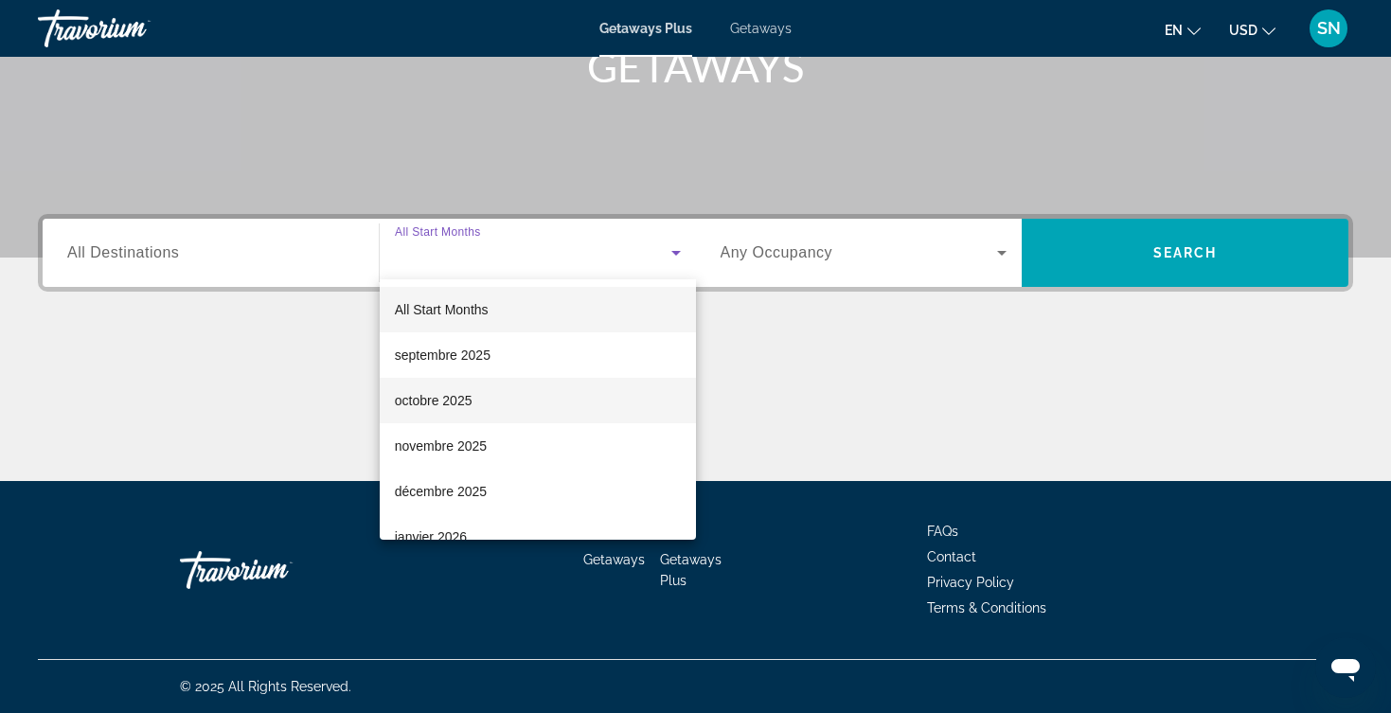
click at [461, 379] on div "All Start Months septembre 2025 octobre 2025 novembre 2025 décembre 2025 janvie…" at bounding box center [538, 409] width 316 height 260
